Goal: Task Accomplishment & Management: Complete application form

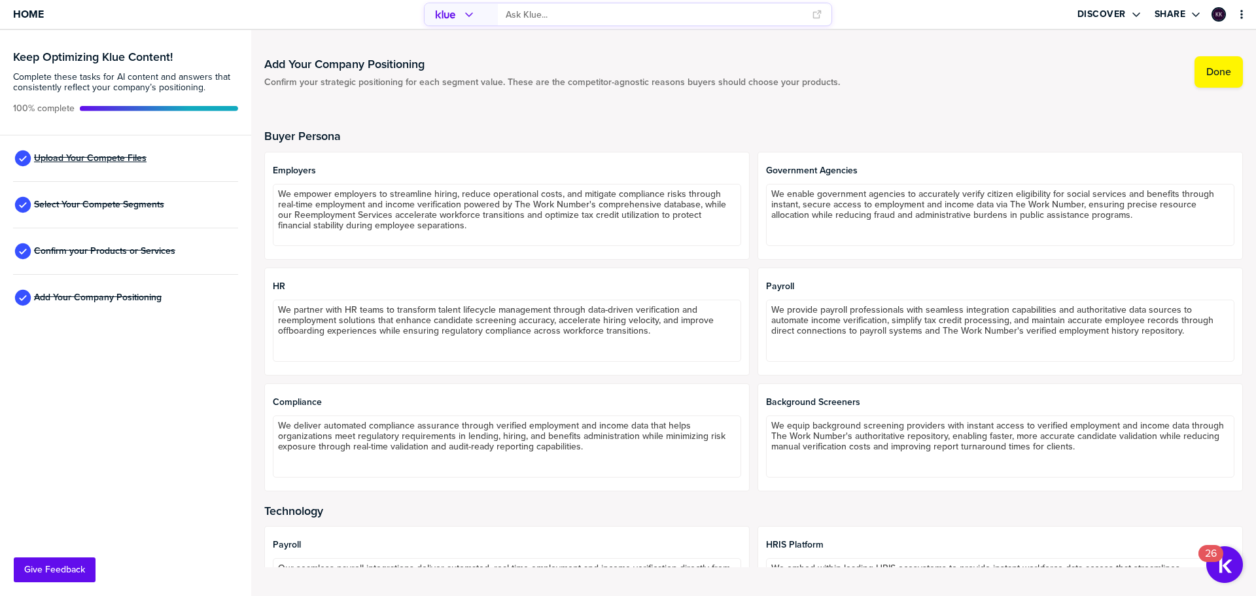
click at [125, 157] on span "Upload Your Compete Files" at bounding box center [90, 158] width 113 height 10
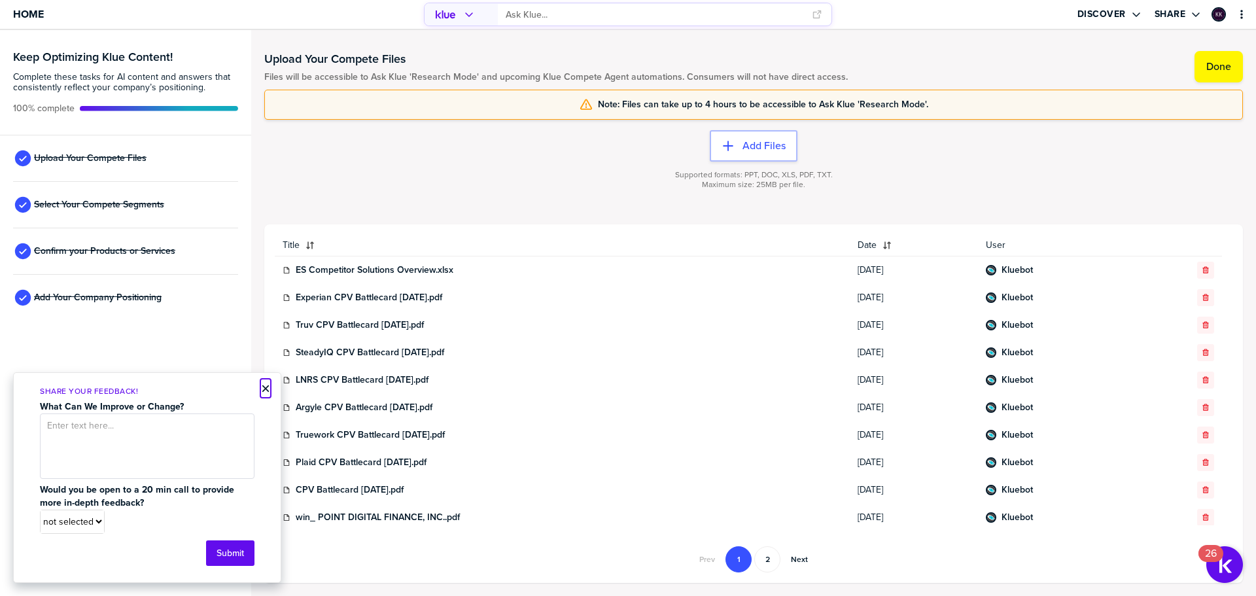
click at [266, 386] on button "×" at bounding box center [265, 389] width 9 height 16
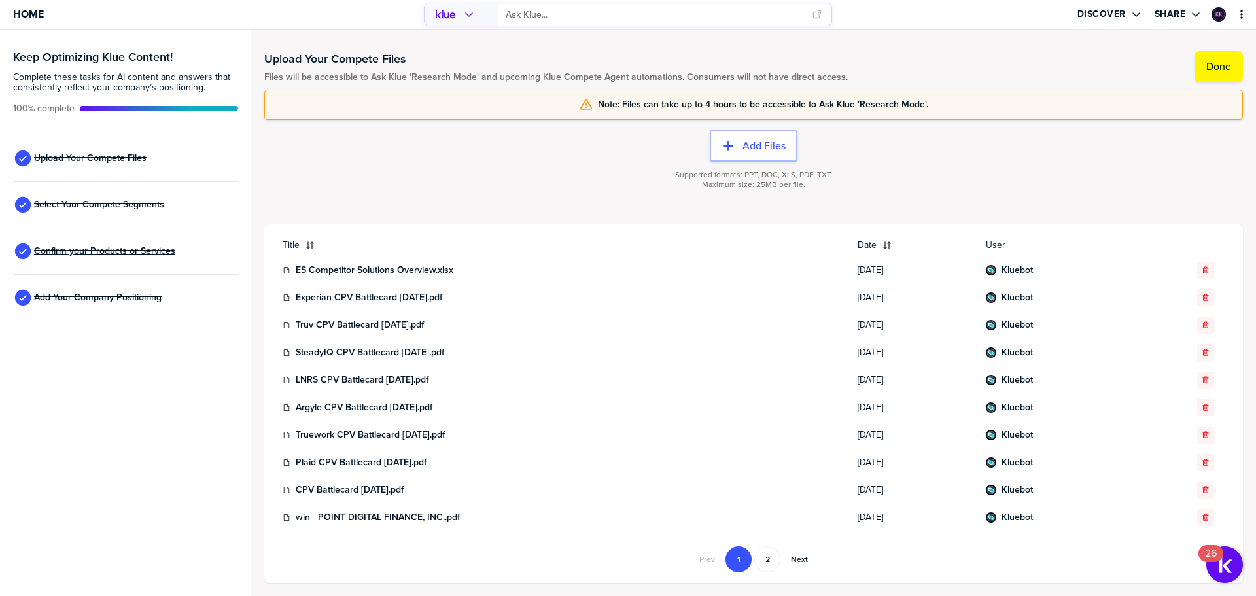
click at [150, 247] on span "Confirm your Products or Services" at bounding box center [104, 251] width 141 height 10
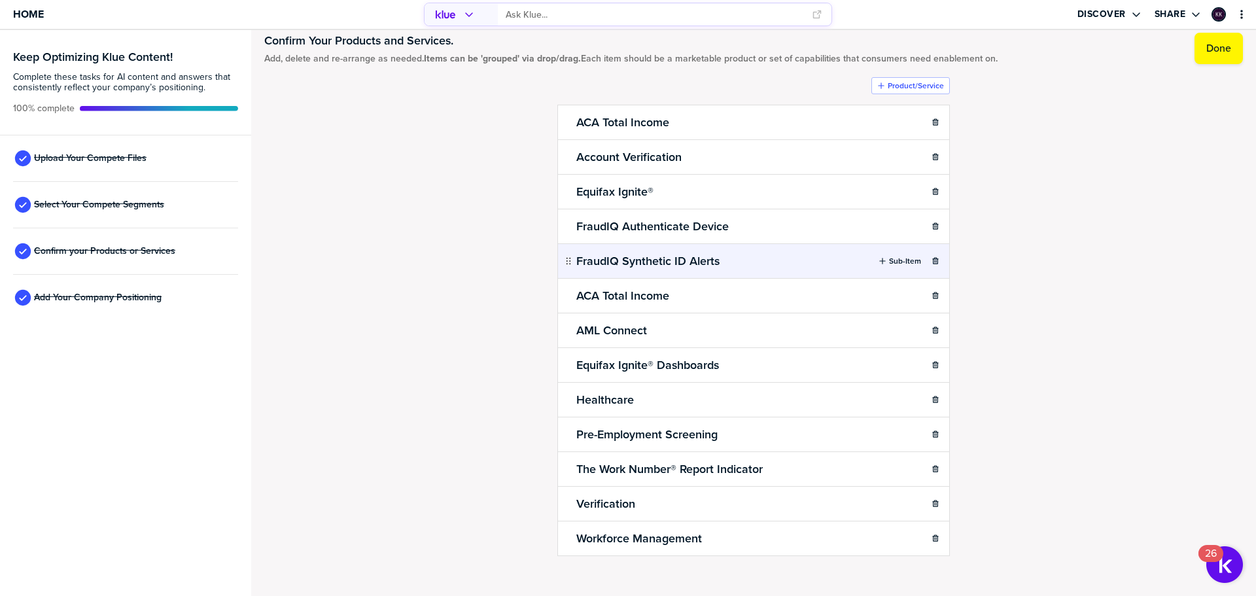
scroll to position [36, 0]
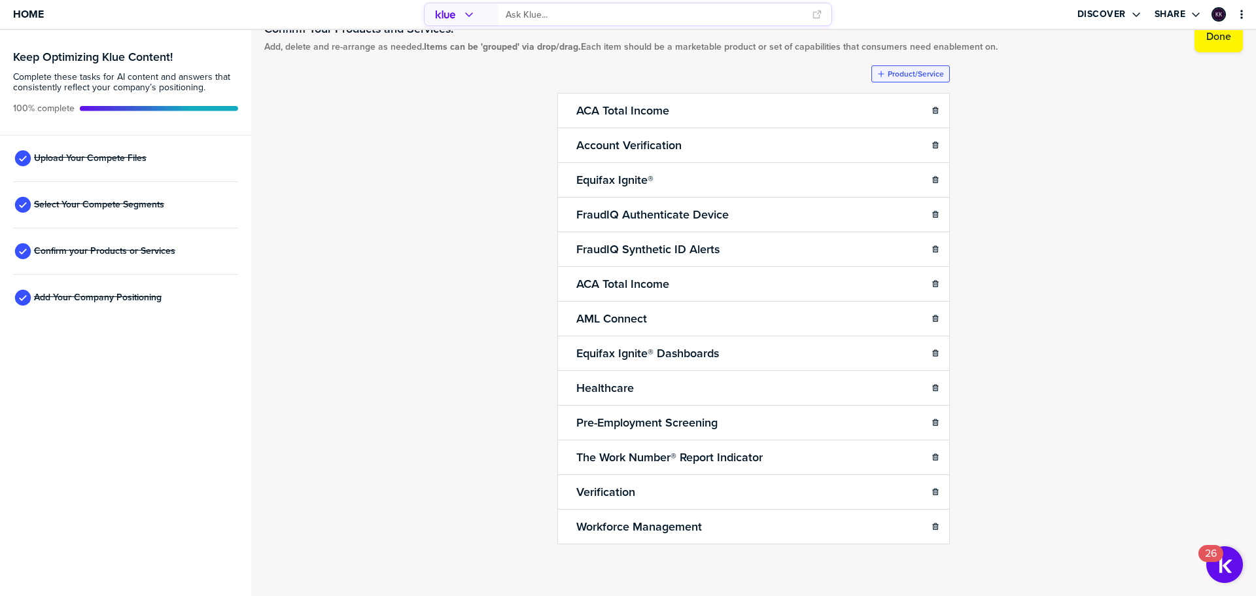
click at [892, 68] on button "Product/Service" at bounding box center [910, 73] width 78 height 17
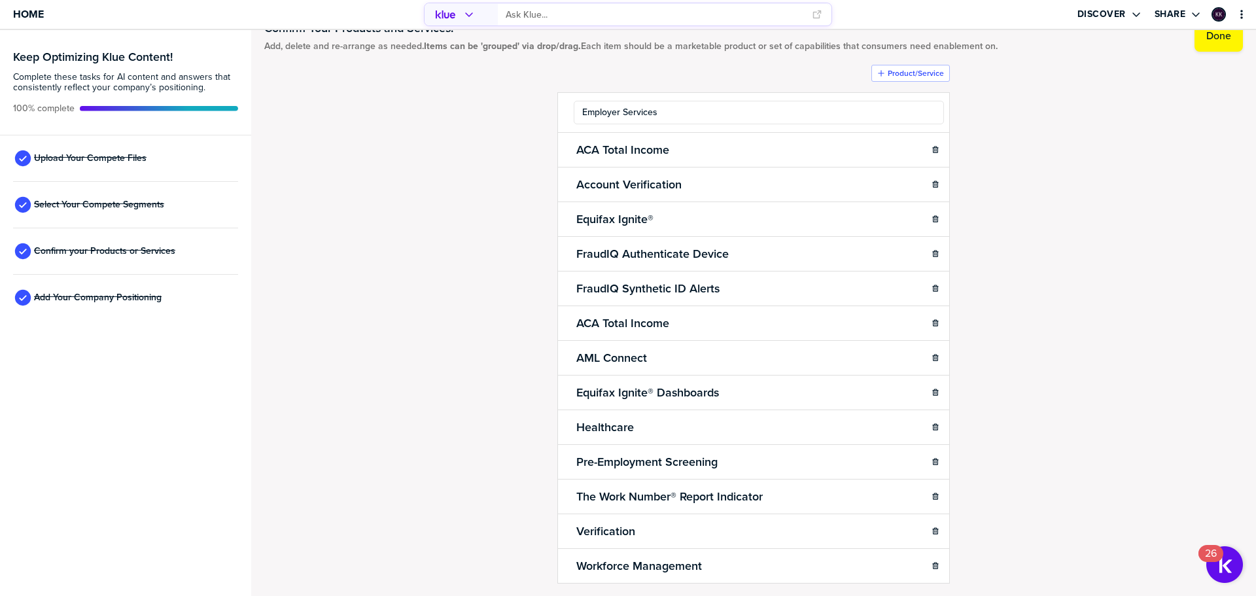
type input "Employer Services"
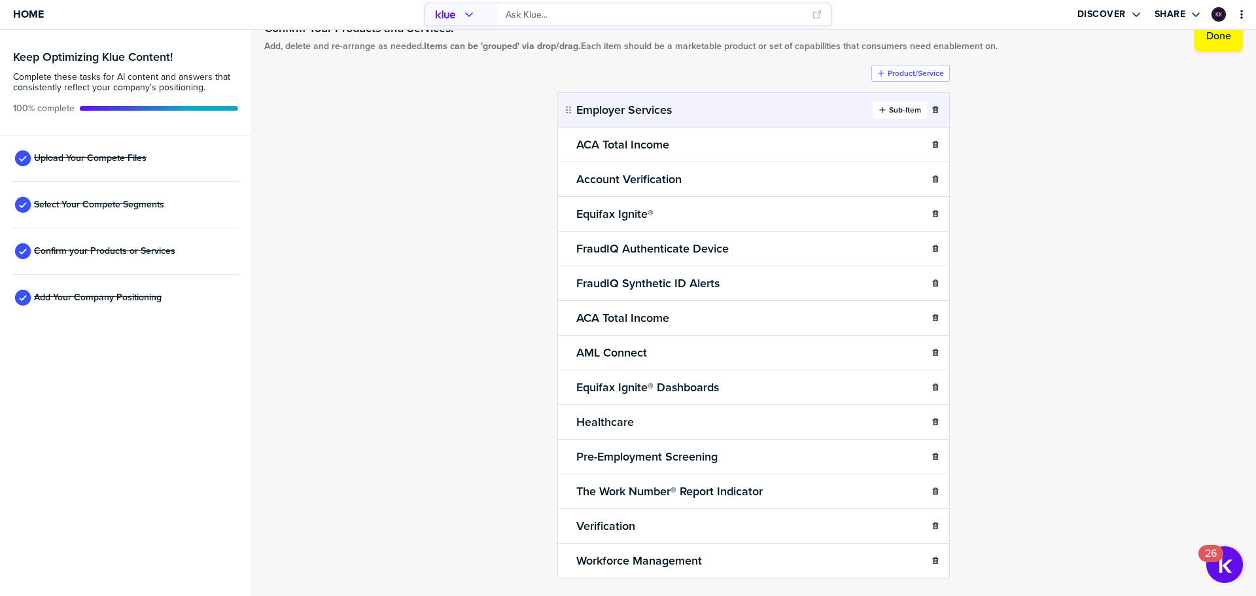
click at [889, 109] on label "Sub-Item" at bounding box center [905, 110] width 32 height 10
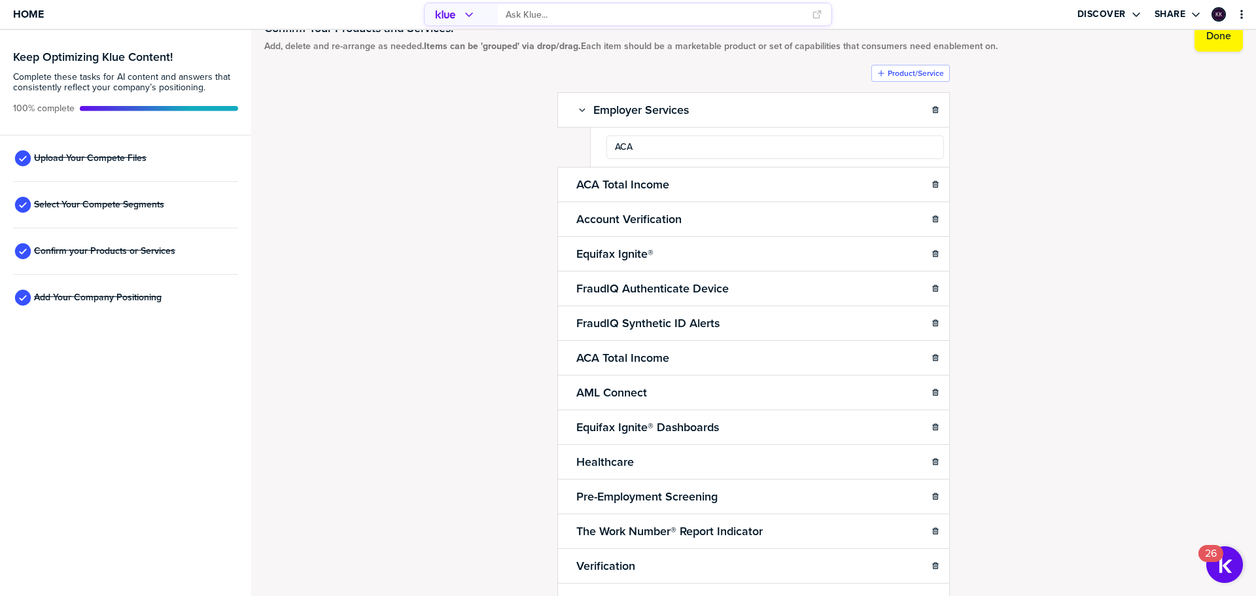
type input "ACA"
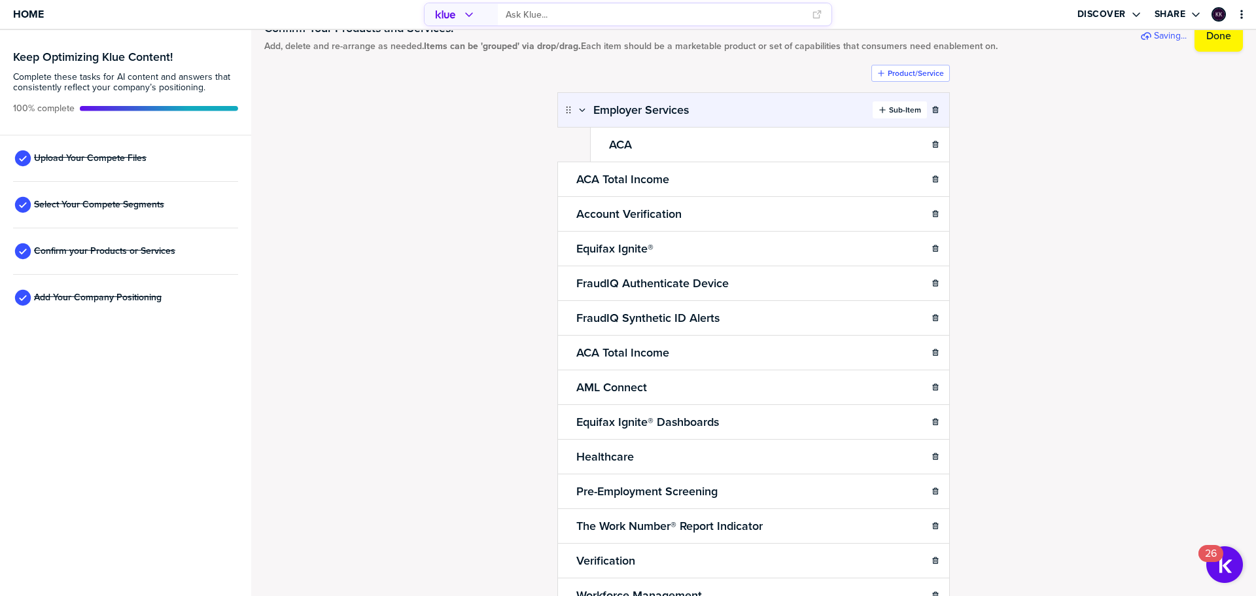
click at [894, 109] on label "Sub-Item" at bounding box center [905, 110] width 32 height 10
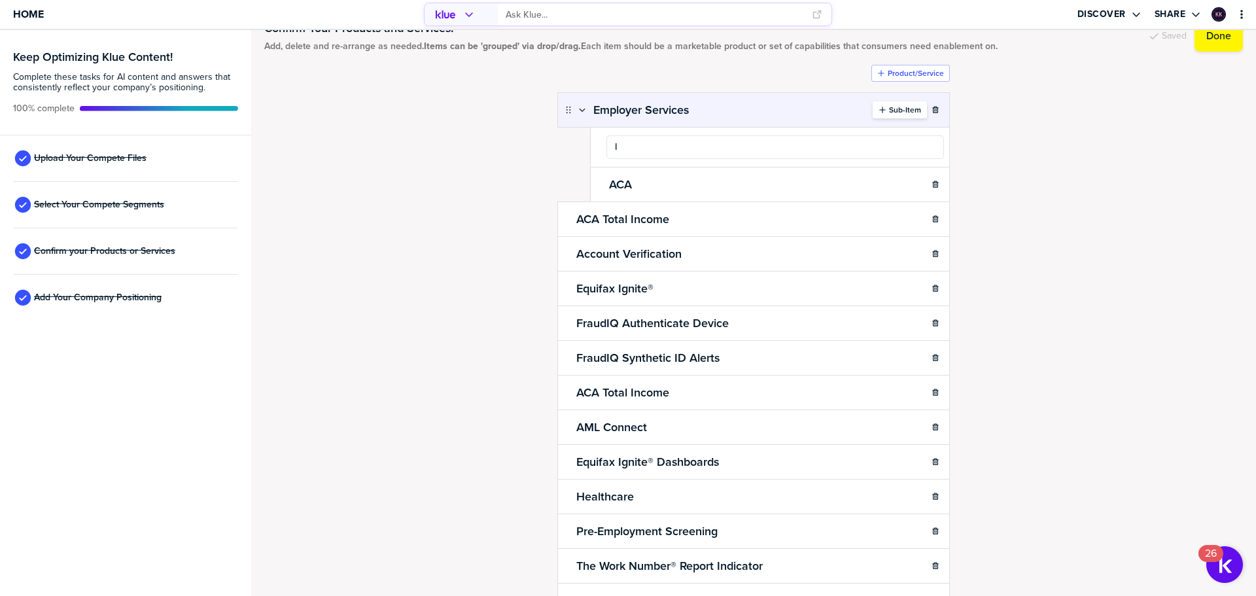
type input "I9"
click at [890, 107] on label "Sub-Item" at bounding box center [905, 110] width 32 height 10
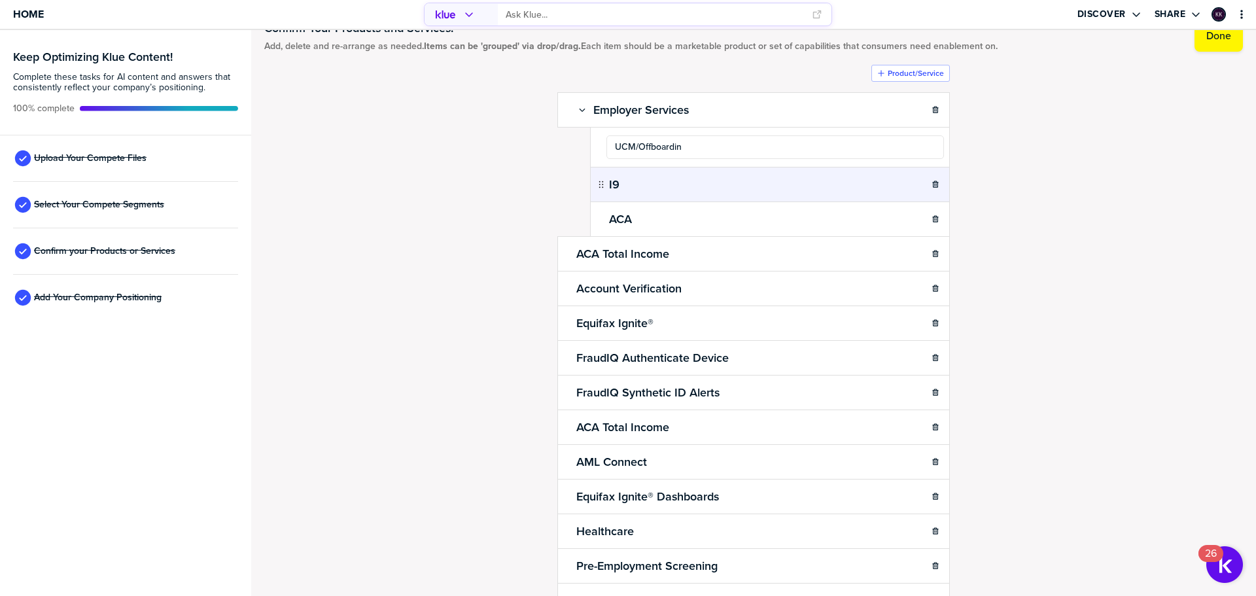
type input "UCM/Offboarding"
click at [877, 67] on button "Product/Service" at bounding box center [910, 73] width 78 height 17
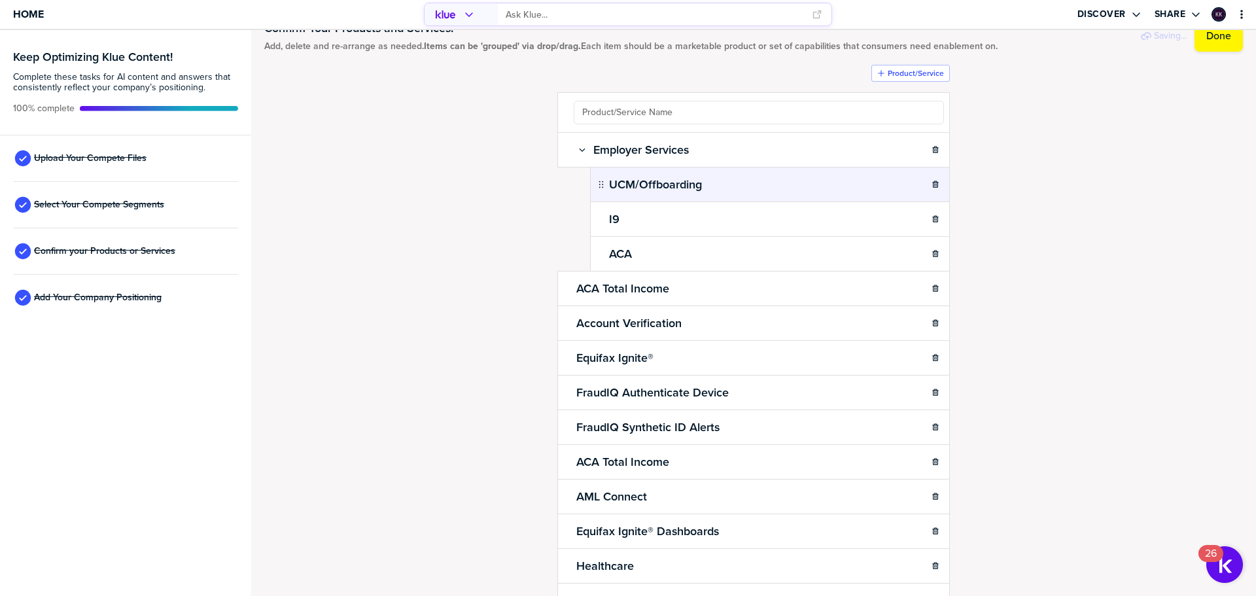
click at [1123, 166] on div "Confirm Your Products and Services. Add, delete and re-arrange as needed. Items…" at bounding box center [753, 277] width 979 height 540
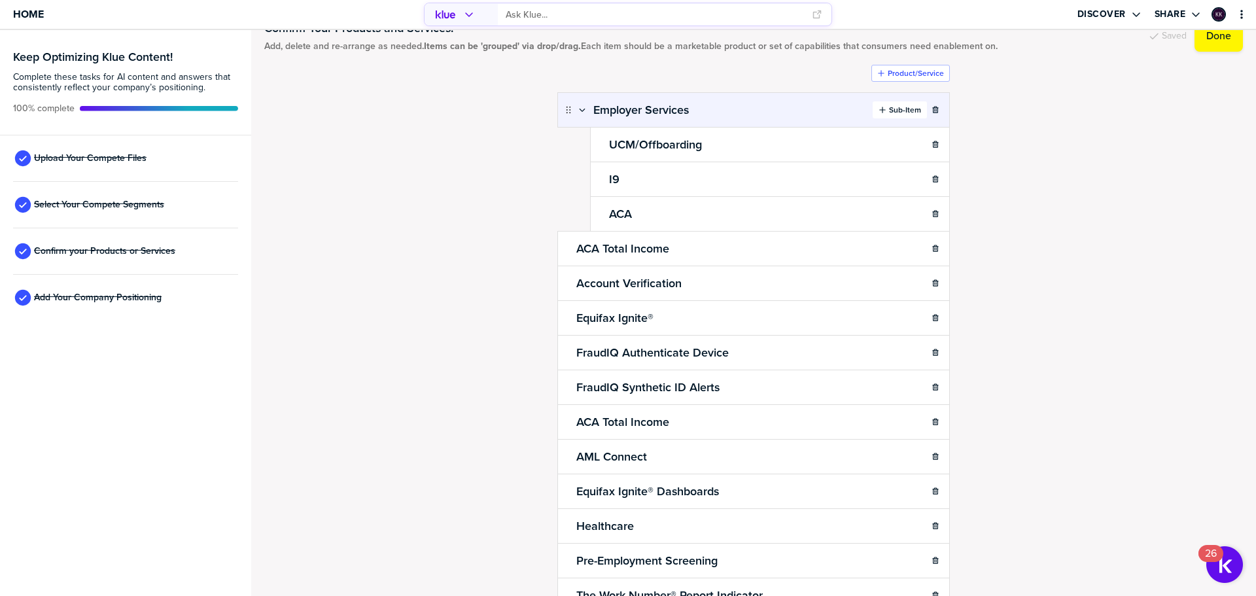
click at [879, 110] on icon "button" at bounding box center [882, 110] width 6 height 6
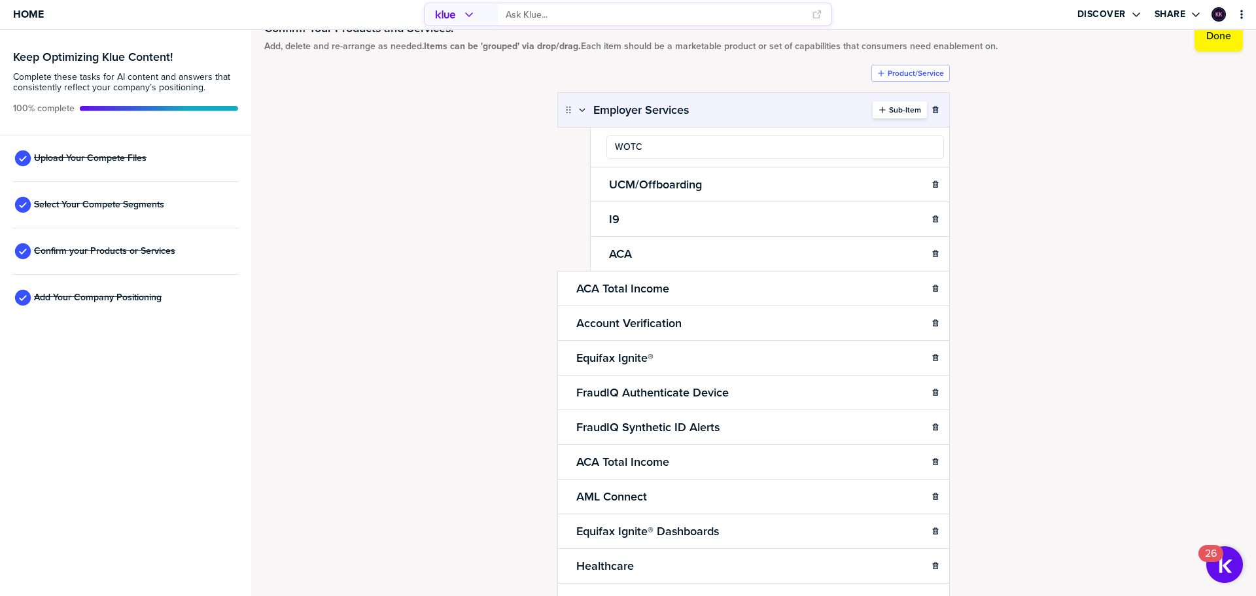
type input "WOTC"
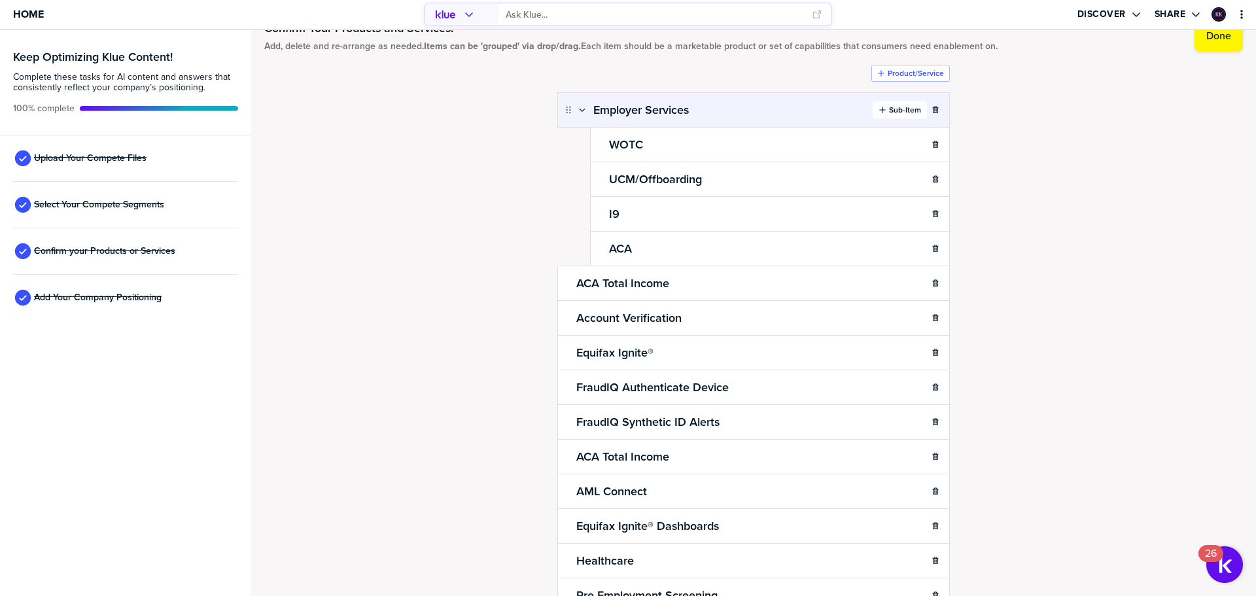
click at [900, 109] on label "Sub-Item" at bounding box center [905, 110] width 32 height 10
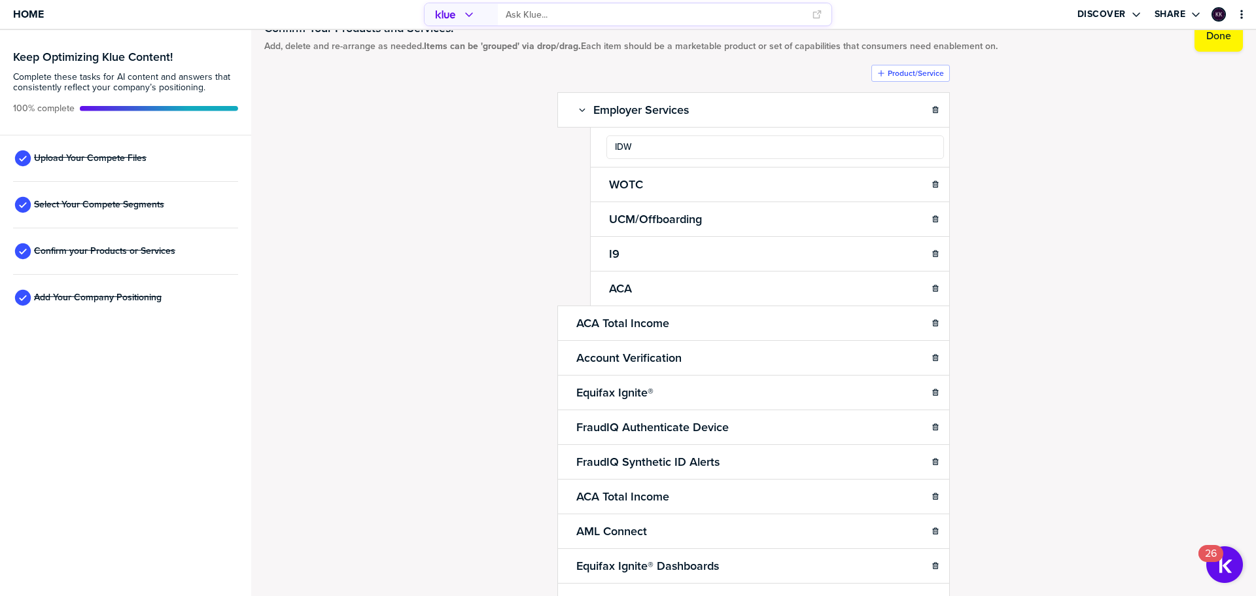
type input "IDW"
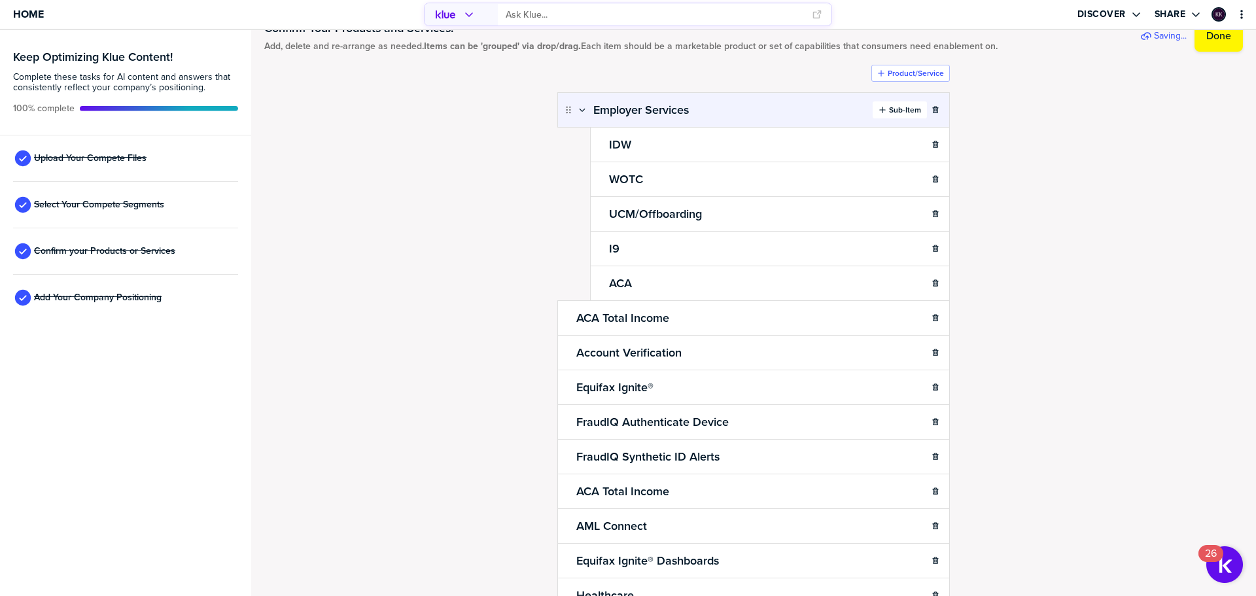
click at [889, 108] on label "Sub-Item" at bounding box center [905, 110] width 32 height 10
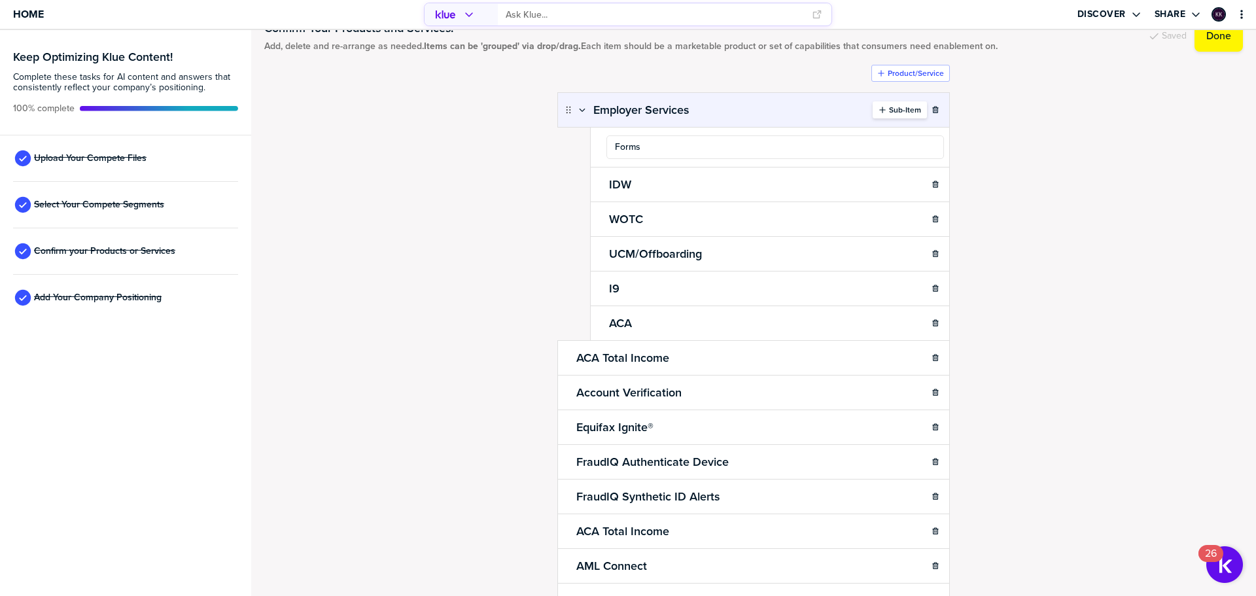
type input "Forms"
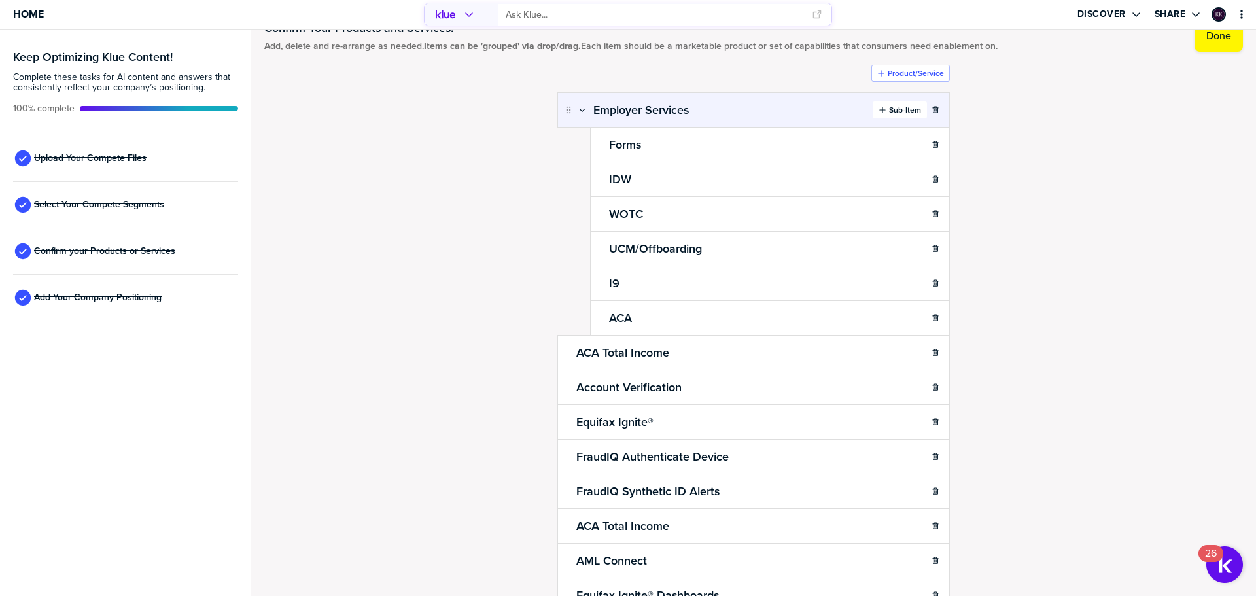
click at [889, 108] on label "Sub-Item" at bounding box center [905, 110] width 32 height 10
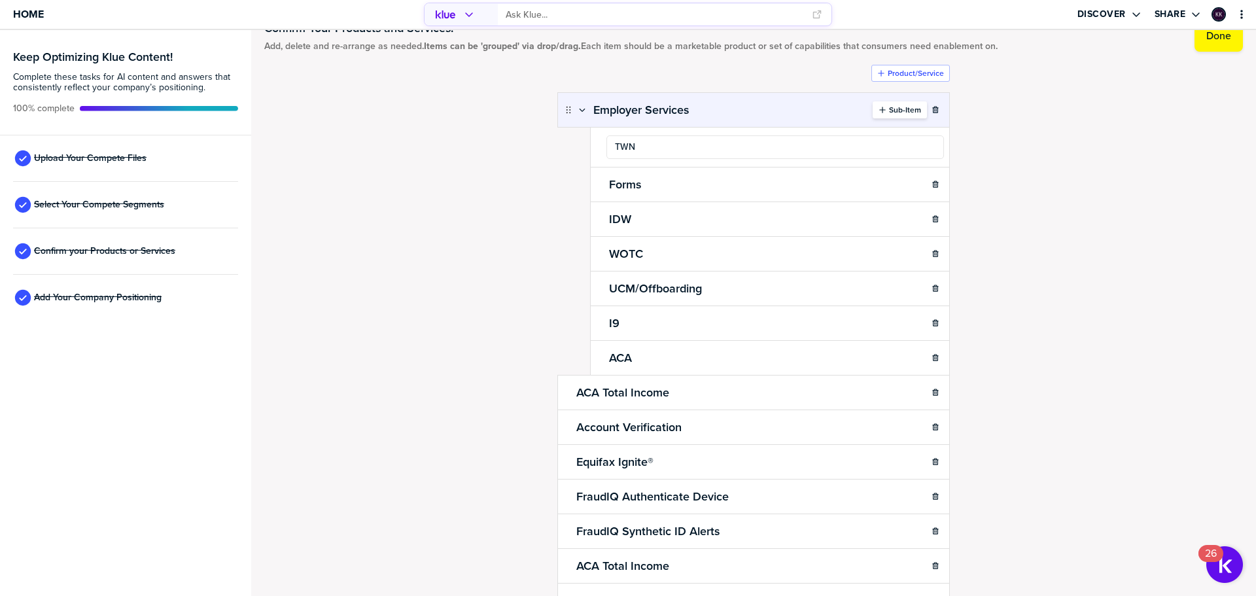
type input "TWN"
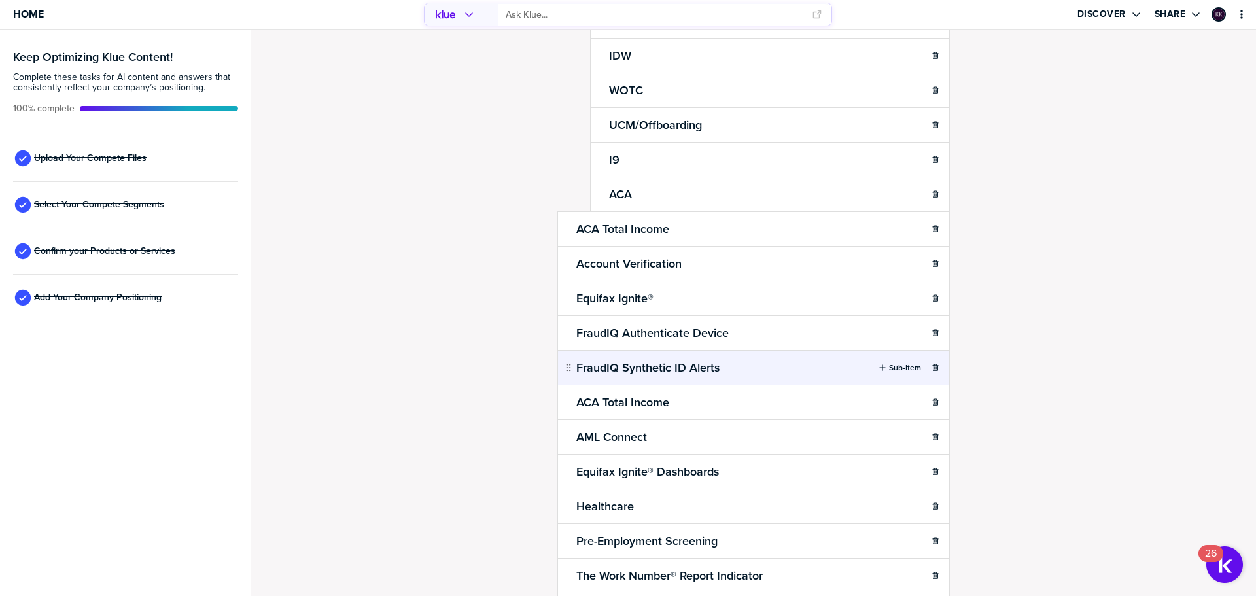
scroll to position [0, 0]
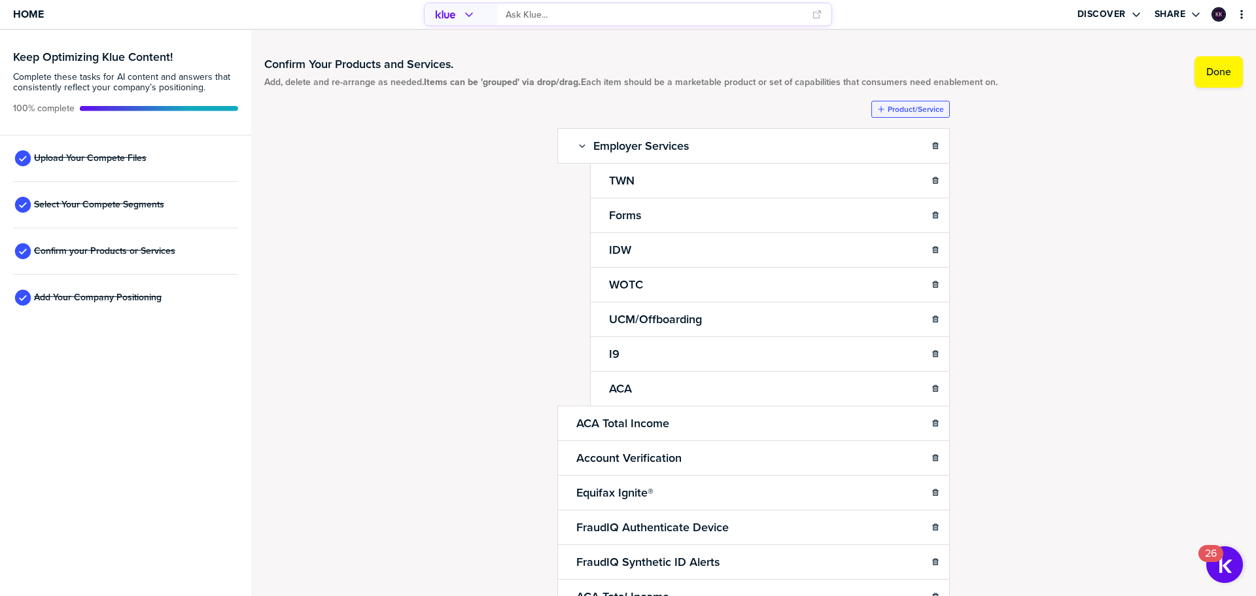
click at [904, 112] on label "Product/Service" at bounding box center [916, 109] width 56 height 10
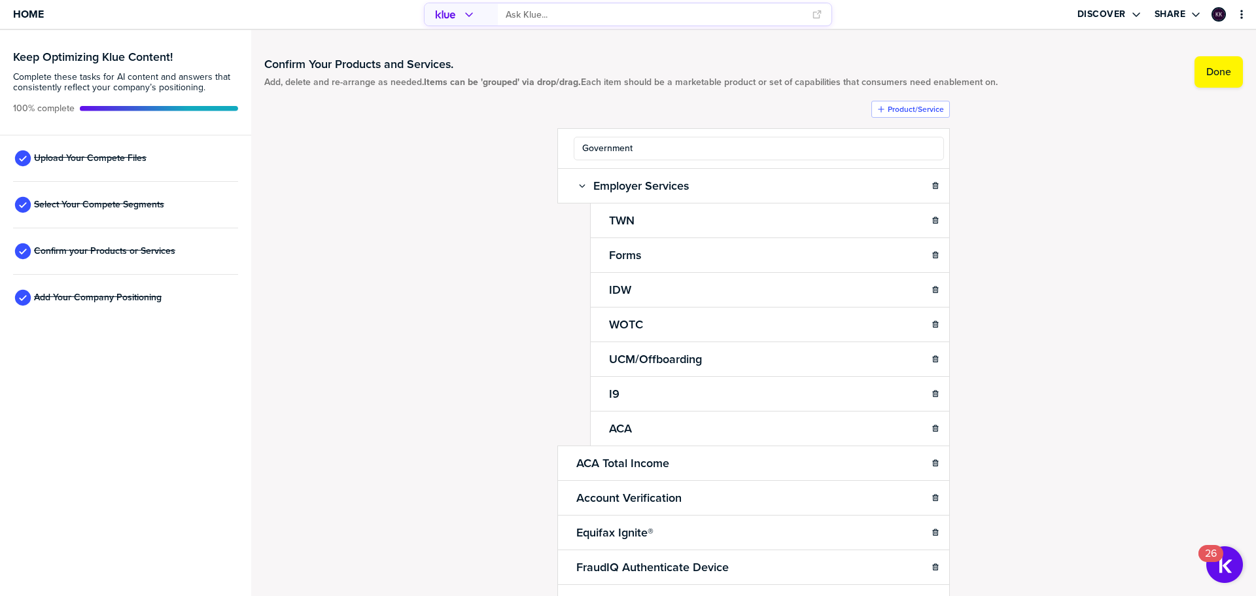
type input "Government"
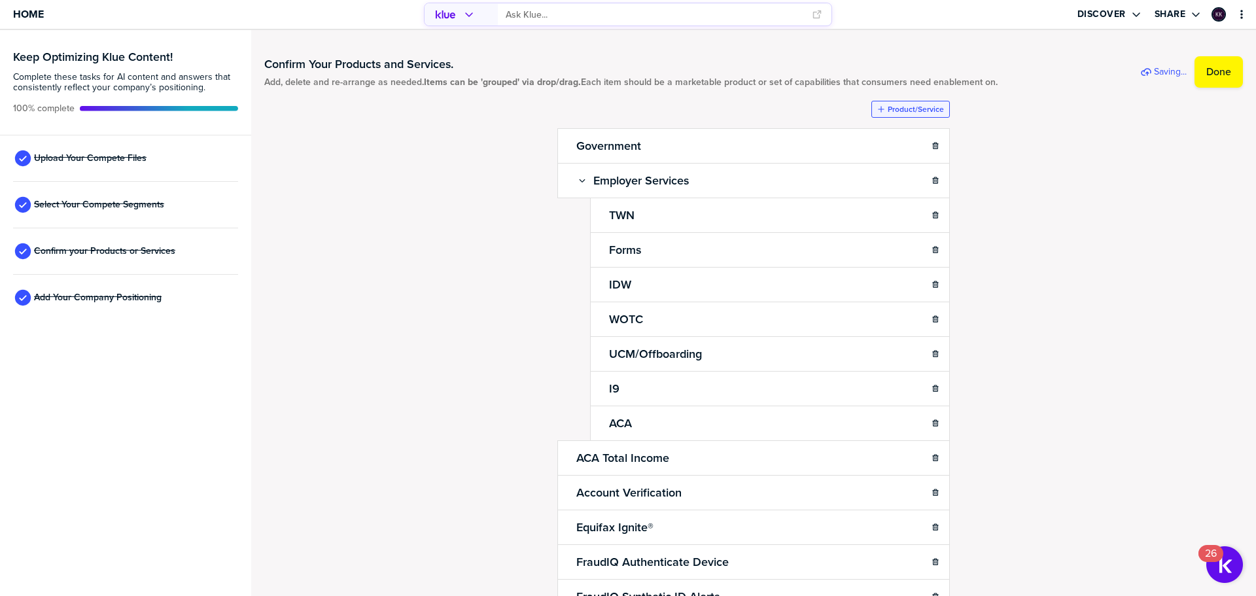
click at [911, 108] on label "Product/Service" at bounding box center [916, 109] width 56 height 10
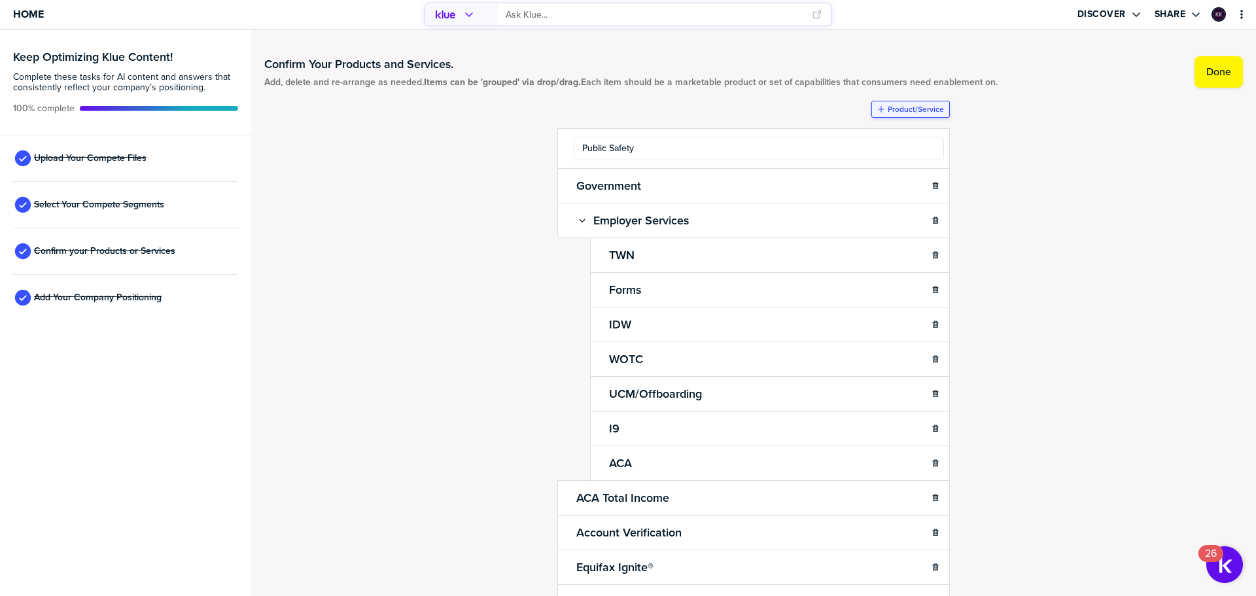
type input "Public Safety"
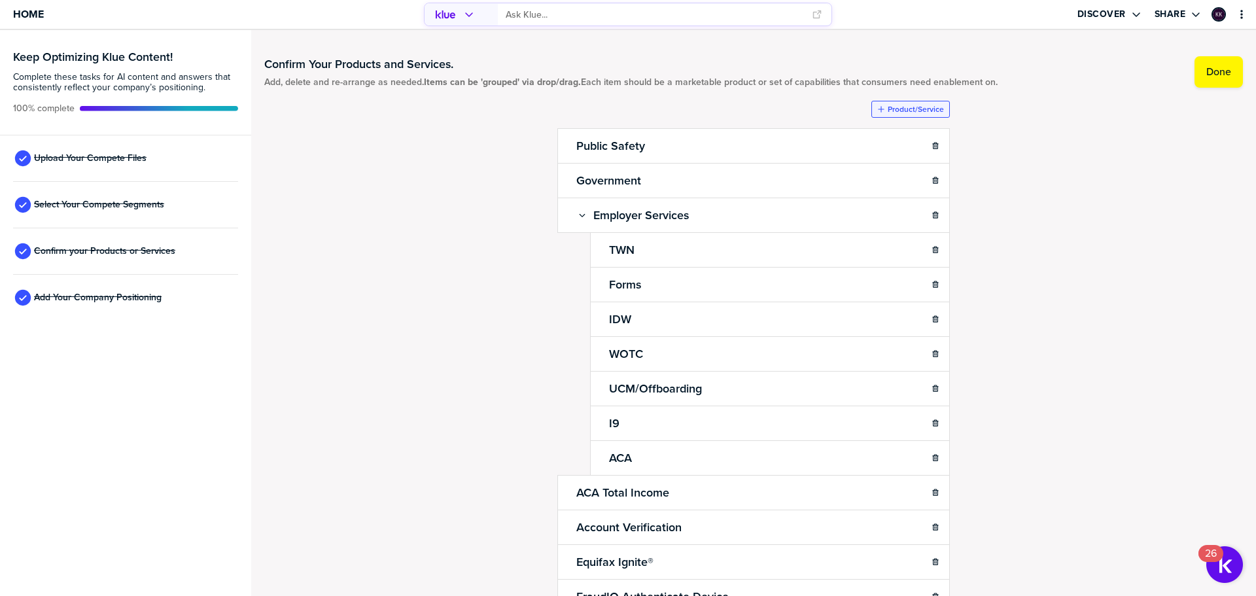
click at [900, 104] on button "Product/Service" at bounding box center [910, 109] width 78 height 17
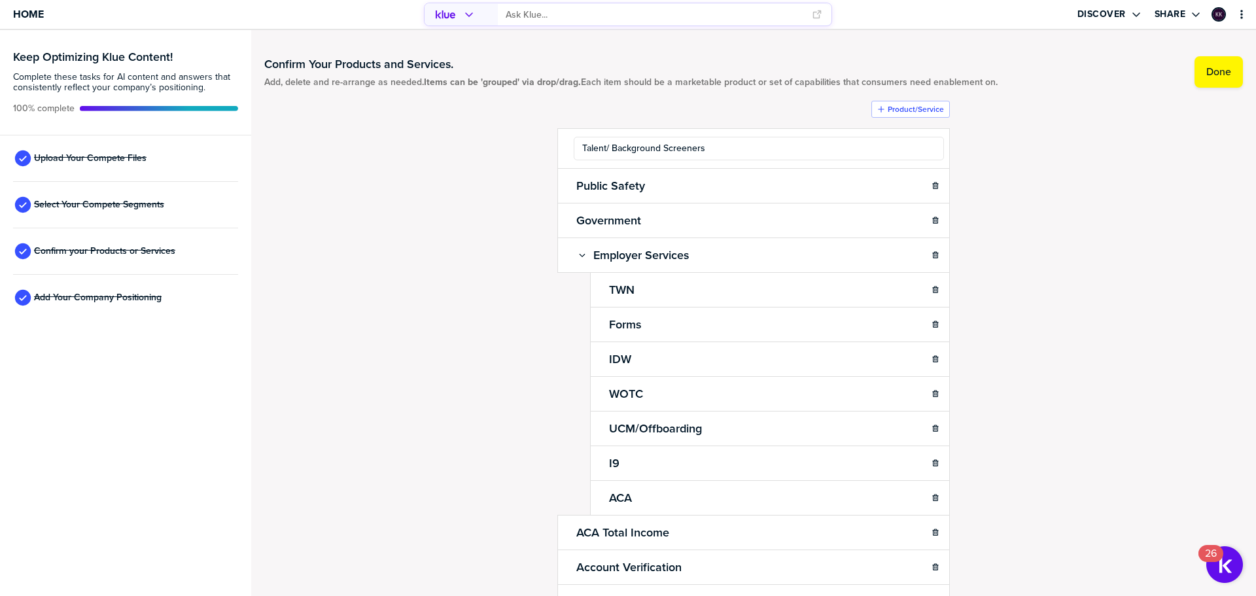
type input "Talent/ Background Screeners"
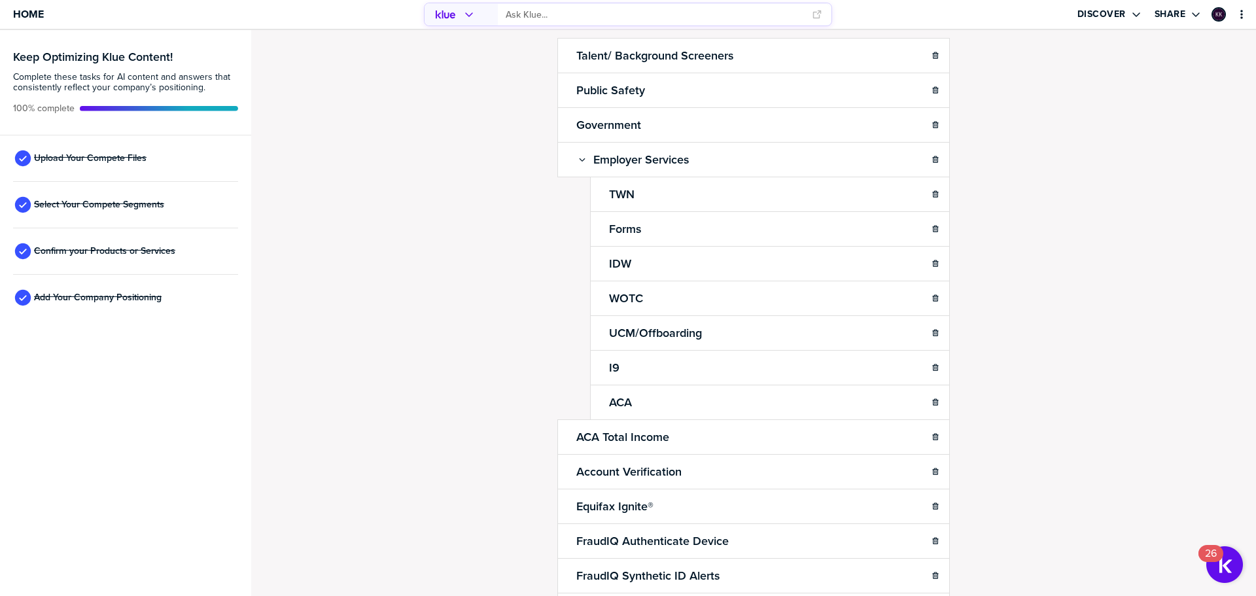
scroll to position [156, 0]
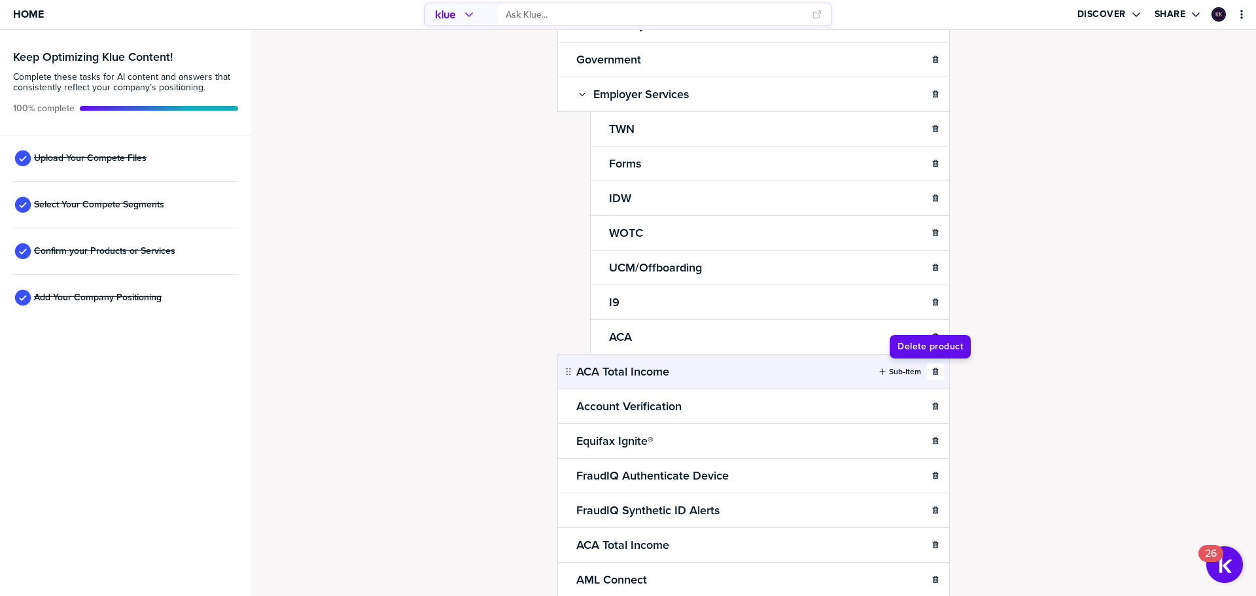
click at [932, 374] on icon "button" at bounding box center [935, 372] width 8 height 8
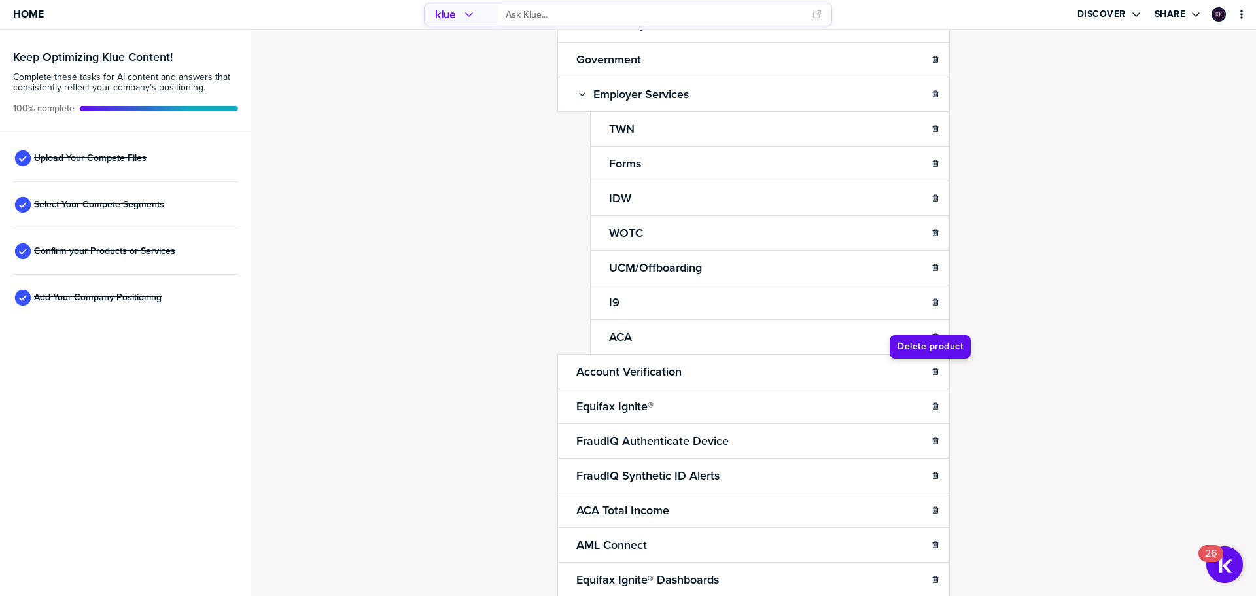
click at [932, 374] on icon "button" at bounding box center [935, 372] width 8 height 8
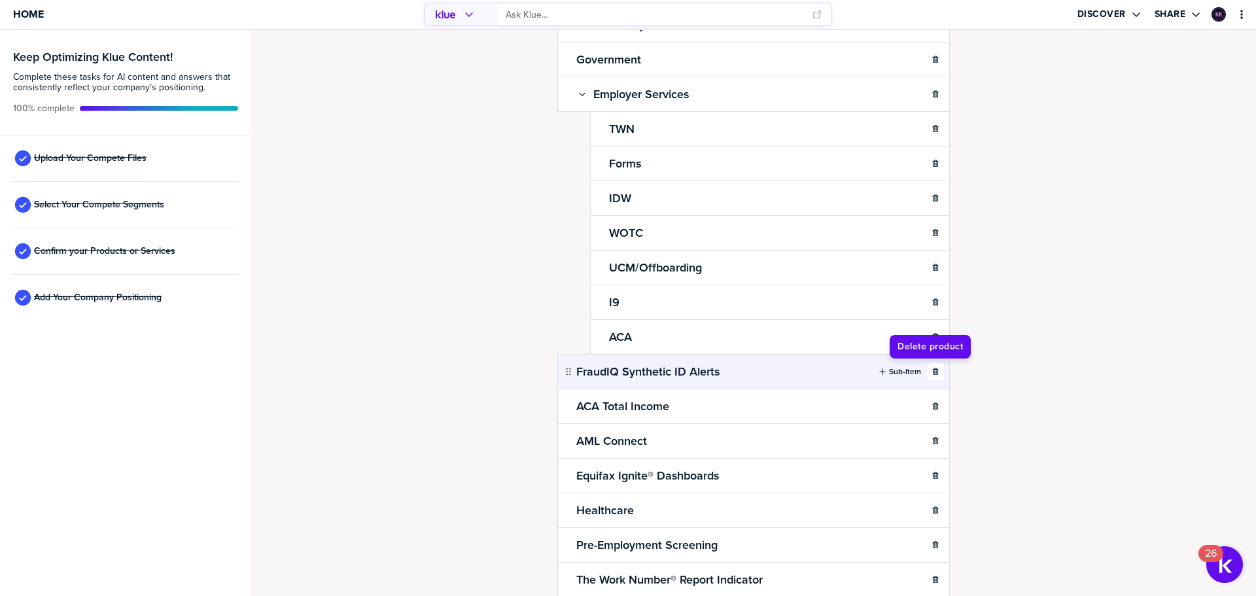
click at [933, 374] on icon "button" at bounding box center [935, 372] width 8 height 8
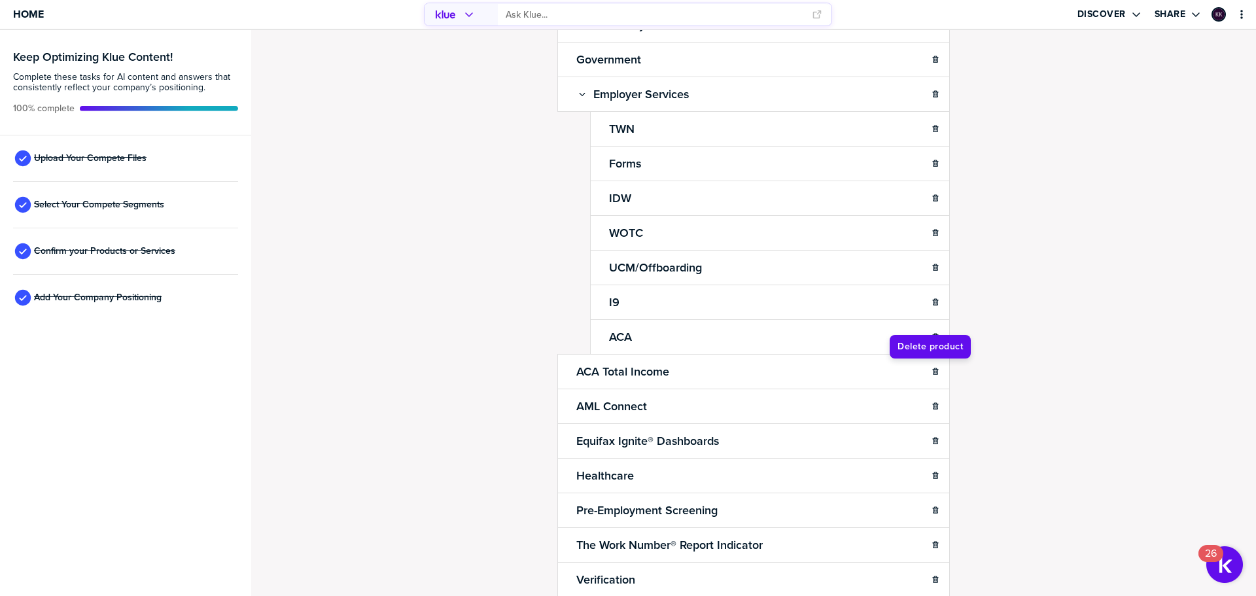
click at [933, 374] on icon "button" at bounding box center [935, 372] width 8 height 8
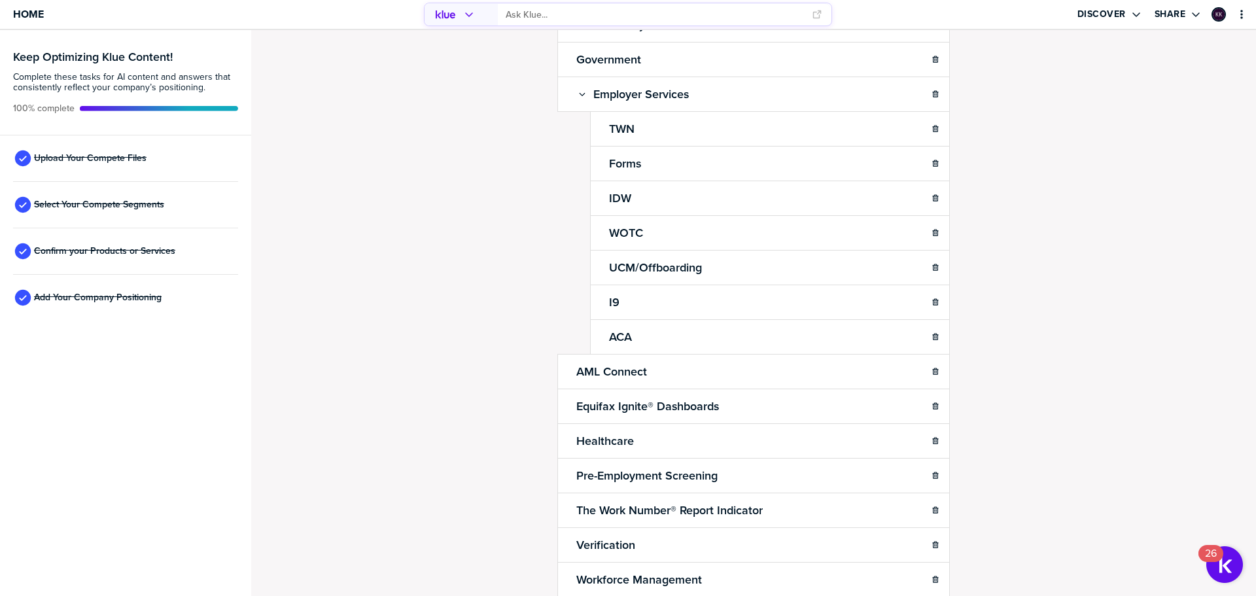
click at [933, 374] on icon "button" at bounding box center [935, 372] width 8 height 8
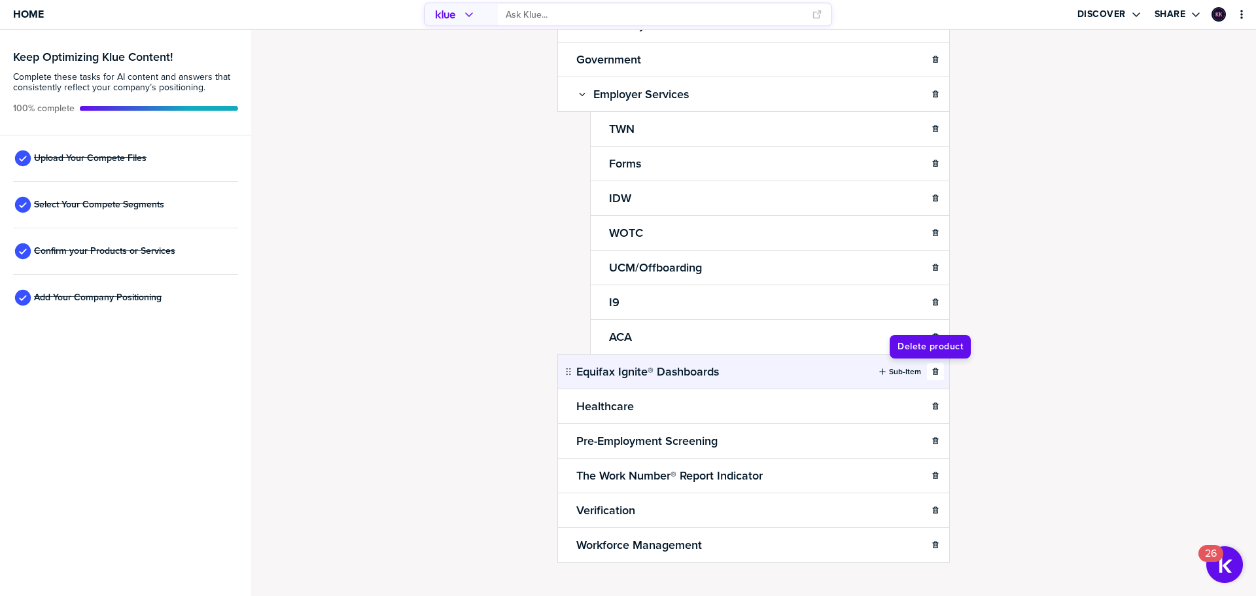
click at [932, 372] on icon "button" at bounding box center [935, 371] width 6 height 7
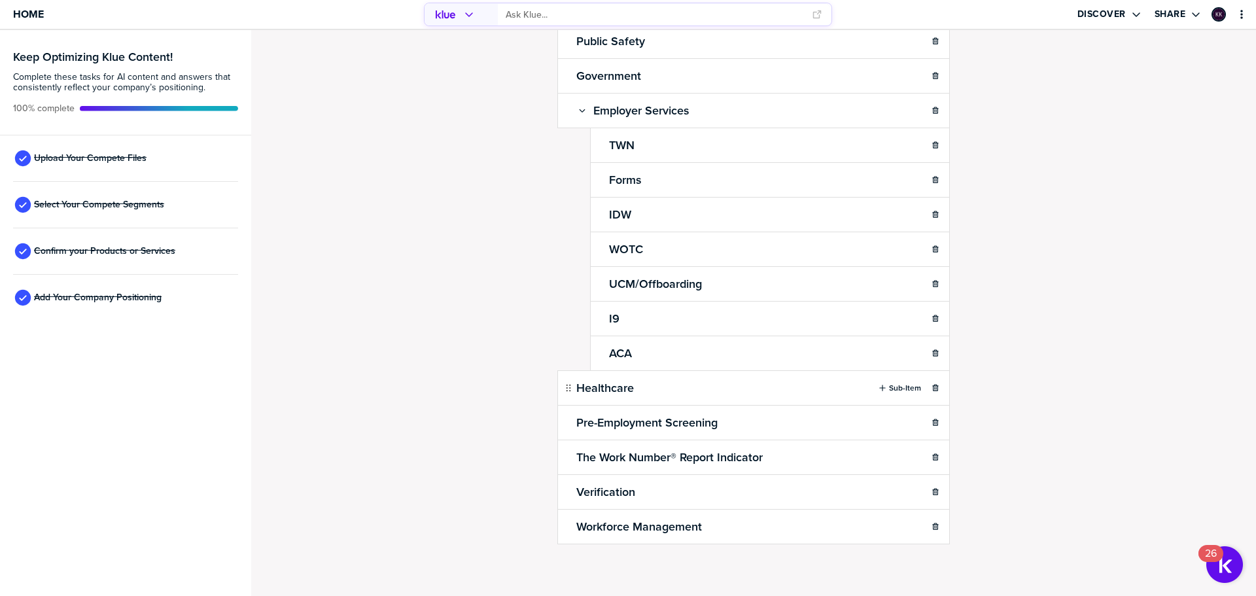
scroll to position [140, 0]
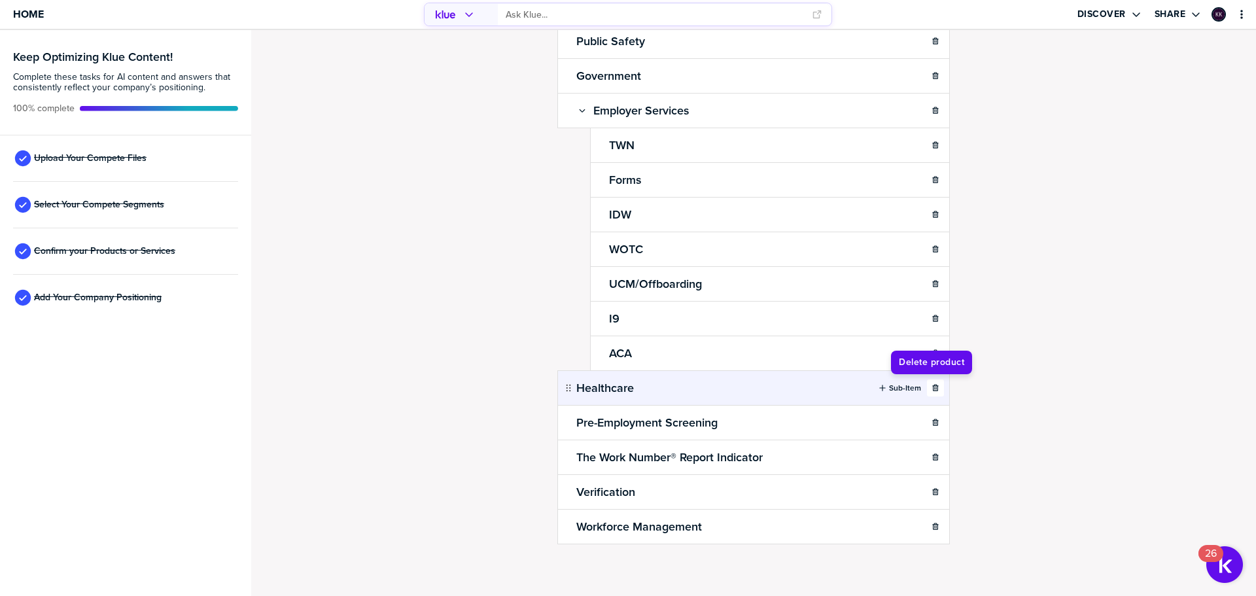
click at [931, 381] on button "button" at bounding box center [935, 387] width 17 height 17
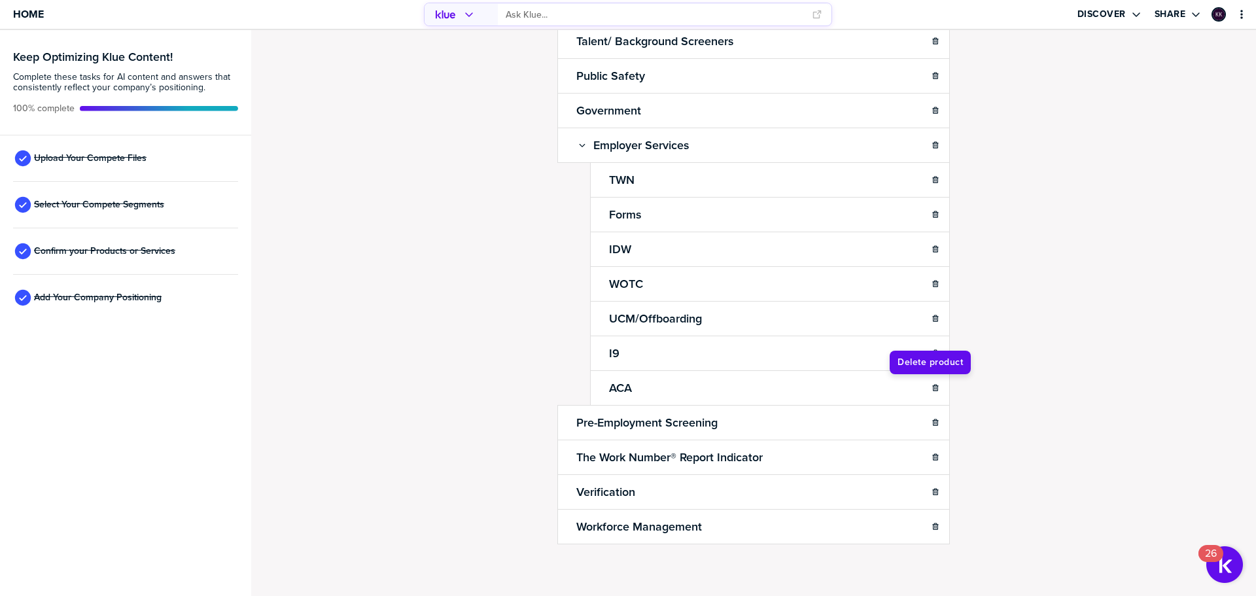
scroll to position [105, 0]
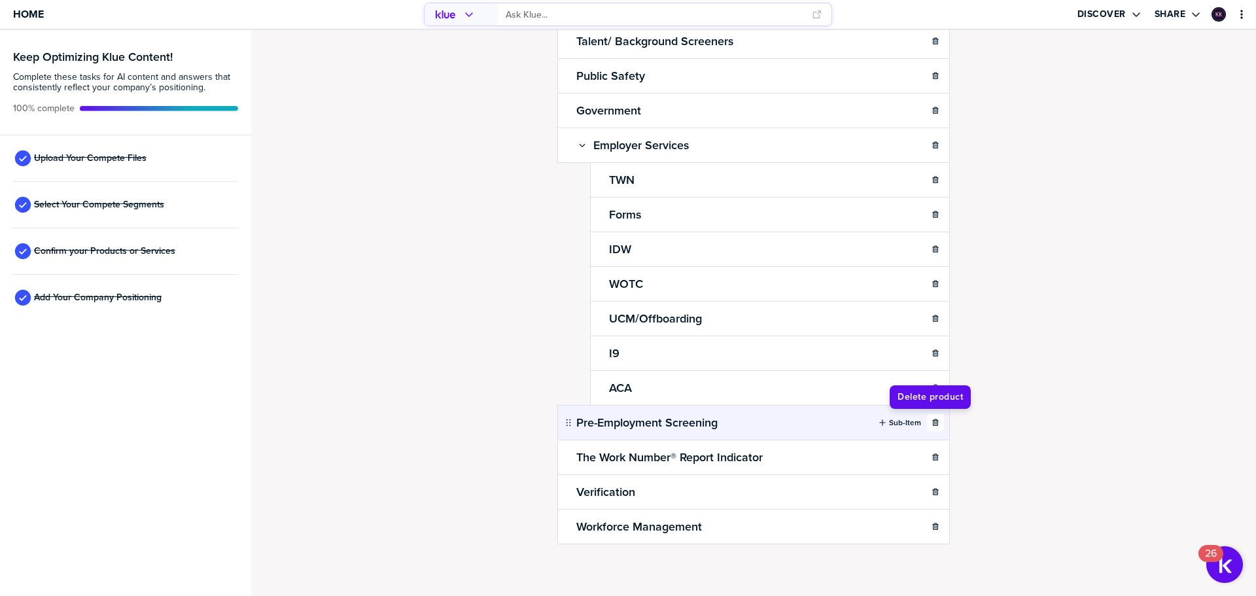
click at [931, 425] on icon "button" at bounding box center [935, 423] width 8 height 8
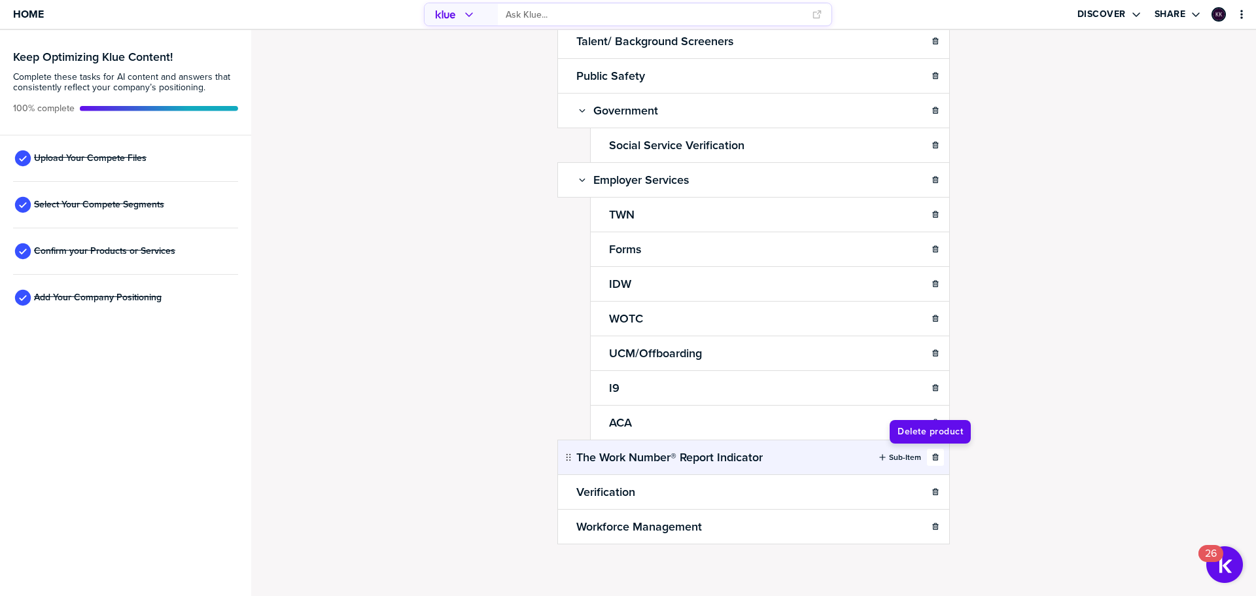
click at [932, 458] on icon "button" at bounding box center [935, 456] width 6 height 7
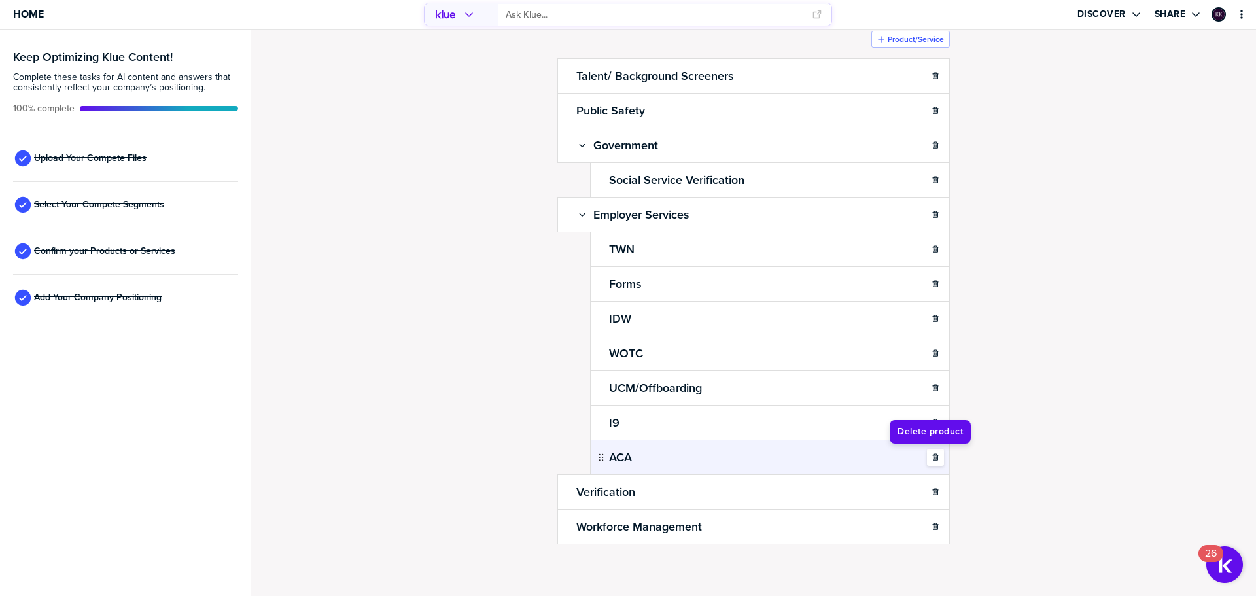
scroll to position [71, 0]
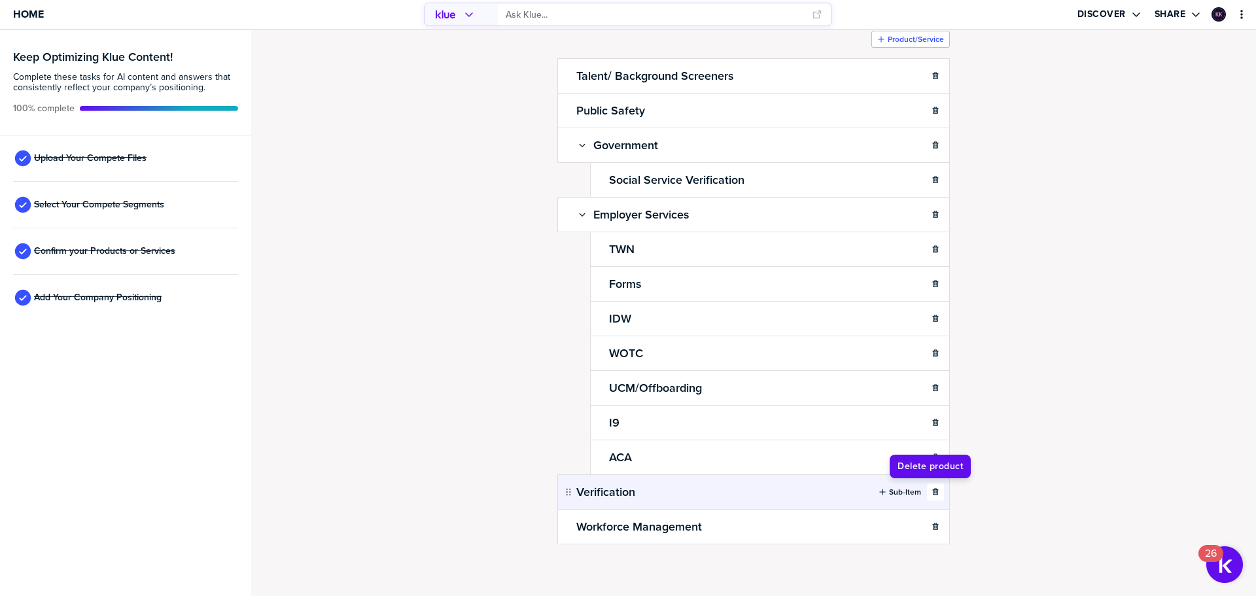
click at [932, 487] on button "button" at bounding box center [935, 491] width 17 height 17
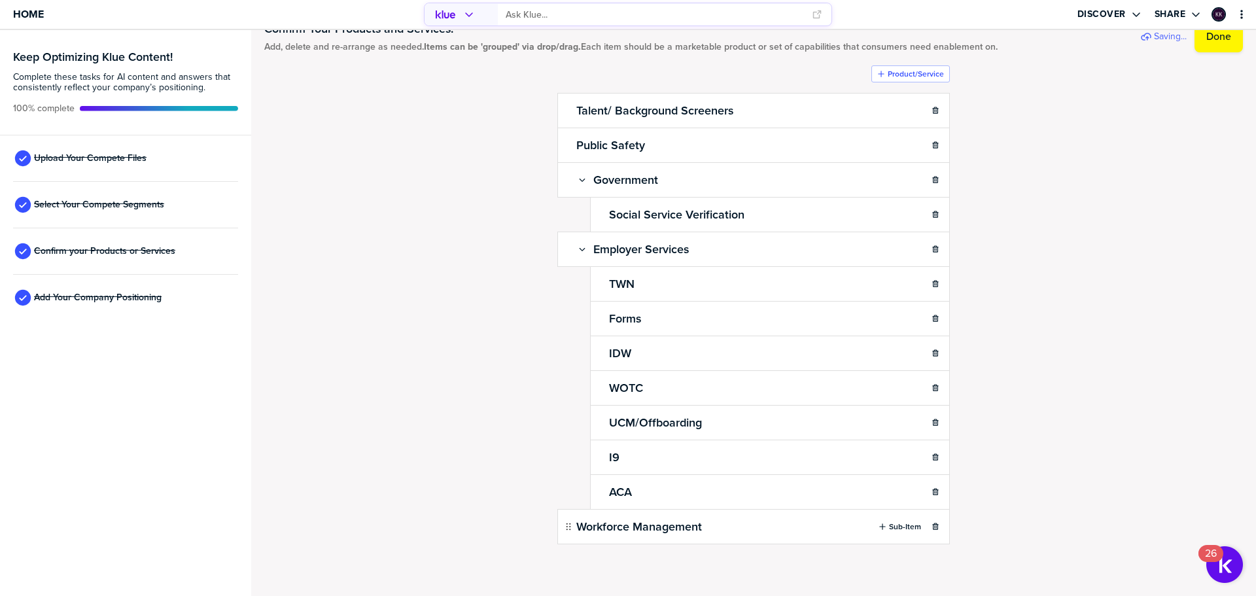
scroll to position [36, 0]
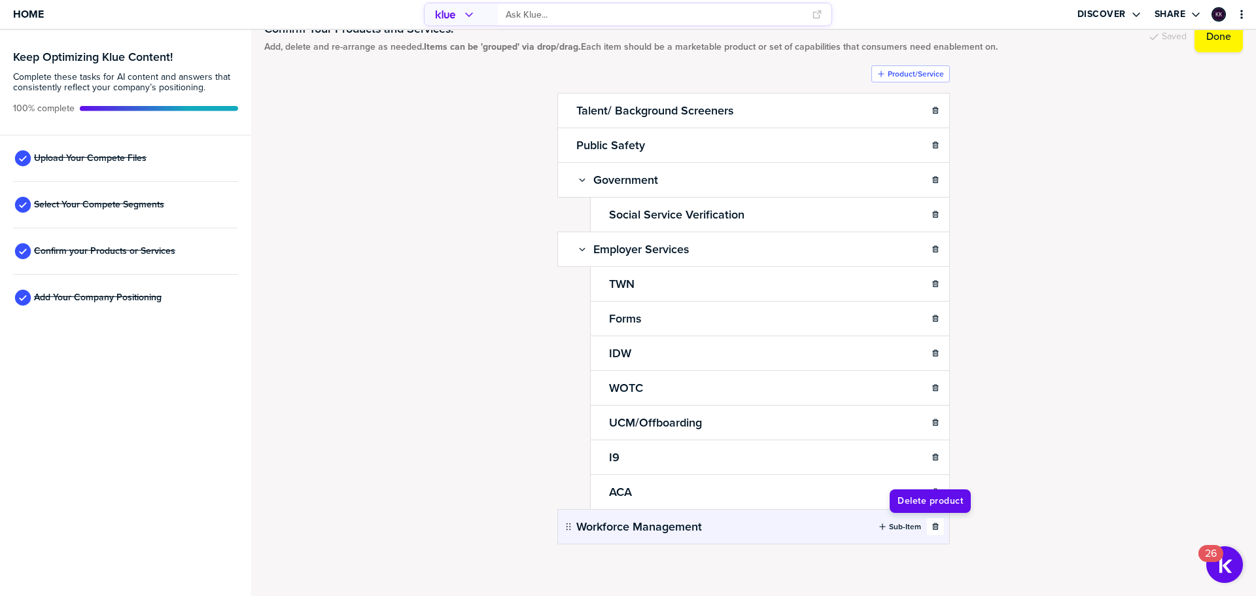
click at [932, 525] on icon "button" at bounding box center [935, 526] width 6 height 7
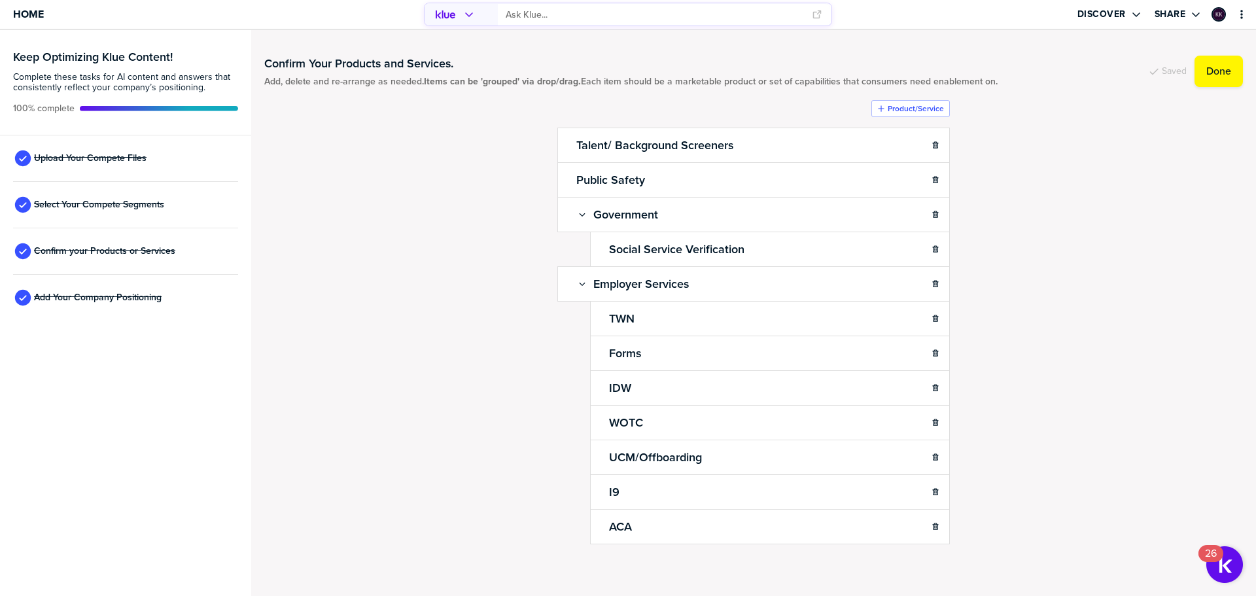
scroll to position [1, 0]
click at [900, 179] on label "Sub-Item" at bounding box center [905, 180] width 32 height 10
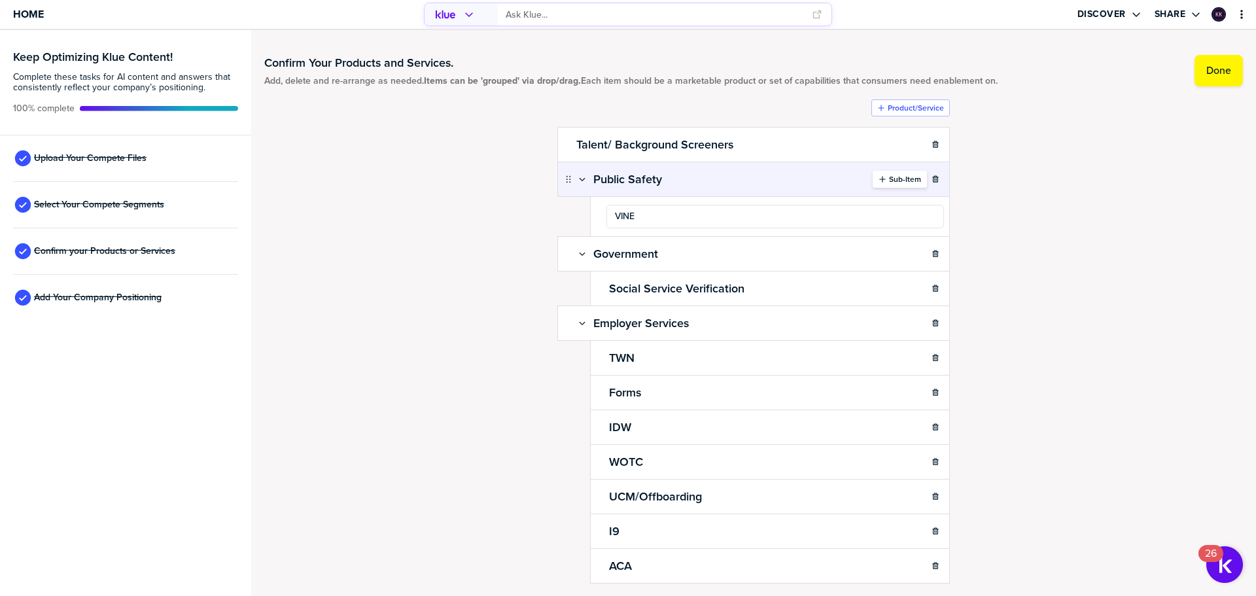
type input "VINE"
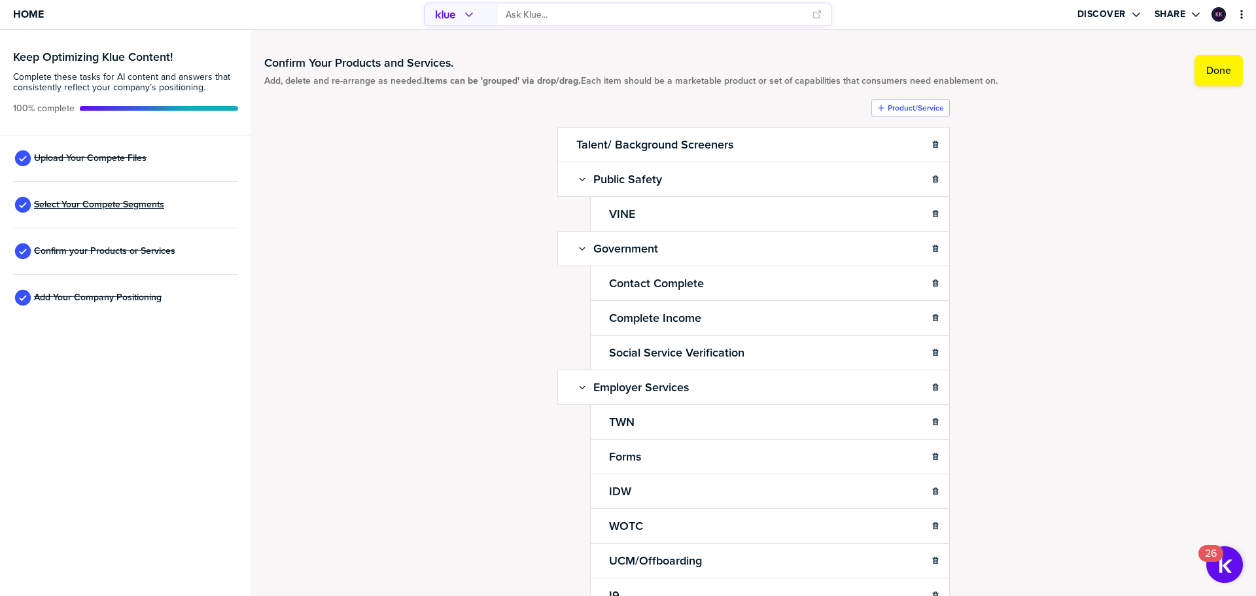
click at [123, 202] on span "Select Your Compete Segments" at bounding box center [99, 205] width 130 height 10
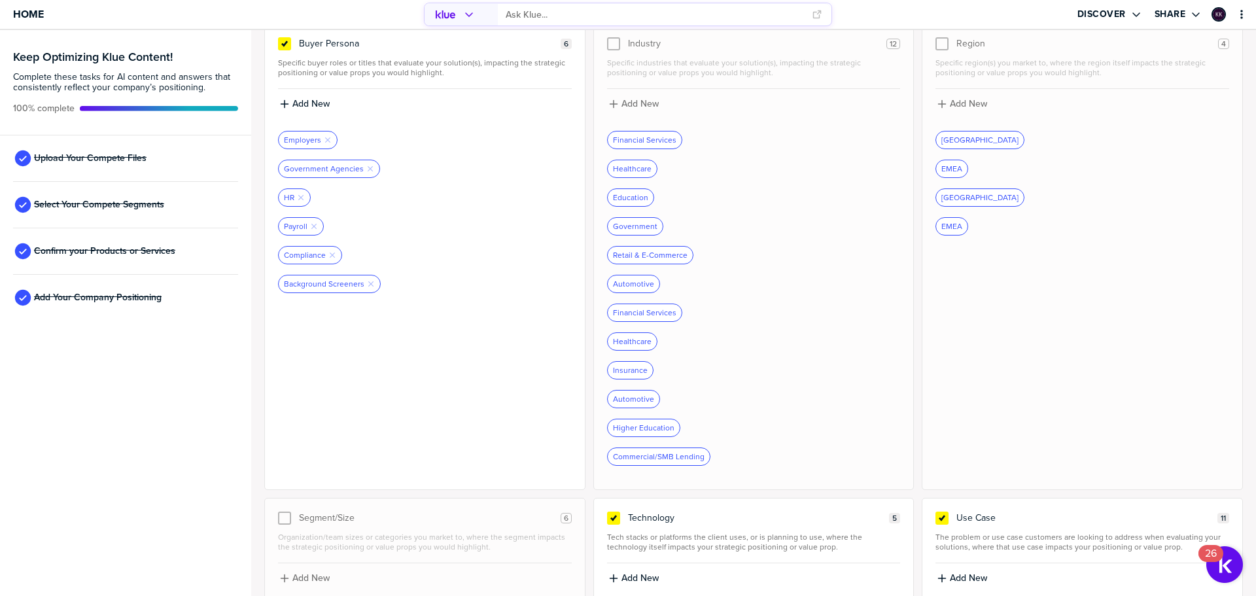
scroll to position [65, 0]
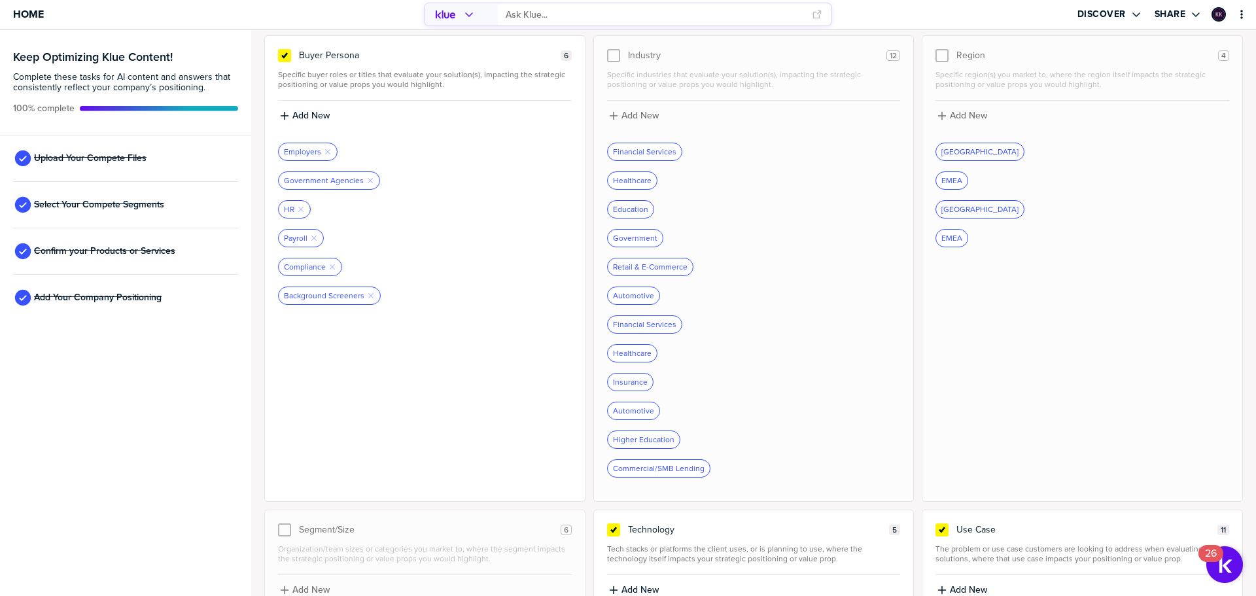
click at [952, 235] on div "EMEA" at bounding box center [951, 238] width 31 height 17
drag, startPoint x: 952, startPoint y: 235, endPoint x: 949, endPoint y: 244, distance: 8.9
click at [949, 244] on div "EMEA" at bounding box center [951, 238] width 31 height 17
click at [948, 239] on div "EMEA" at bounding box center [951, 238] width 31 height 17
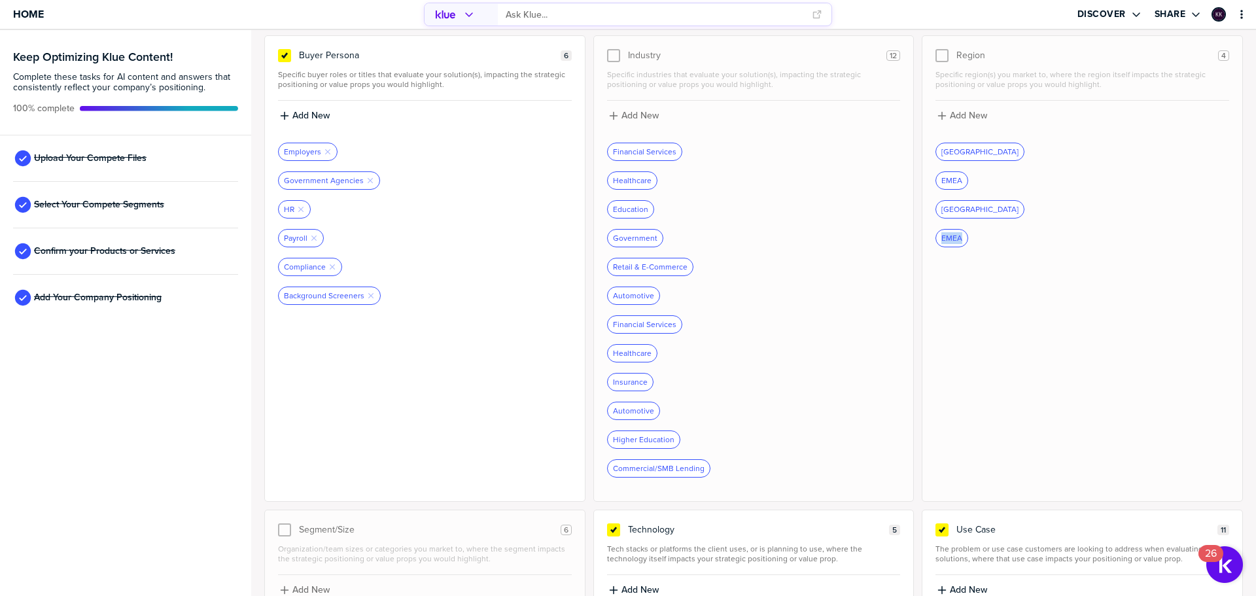
click at [977, 232] on div "EMEA" at bounding box center [1082, 238] width 294 height 18
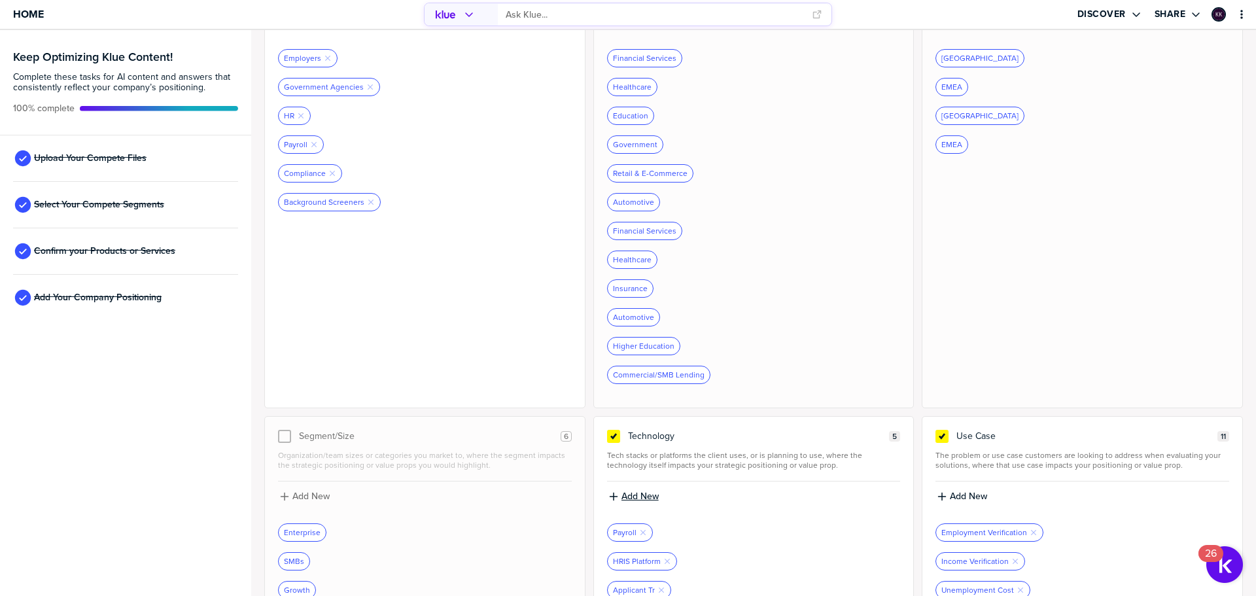
scroll to position [25, 0]
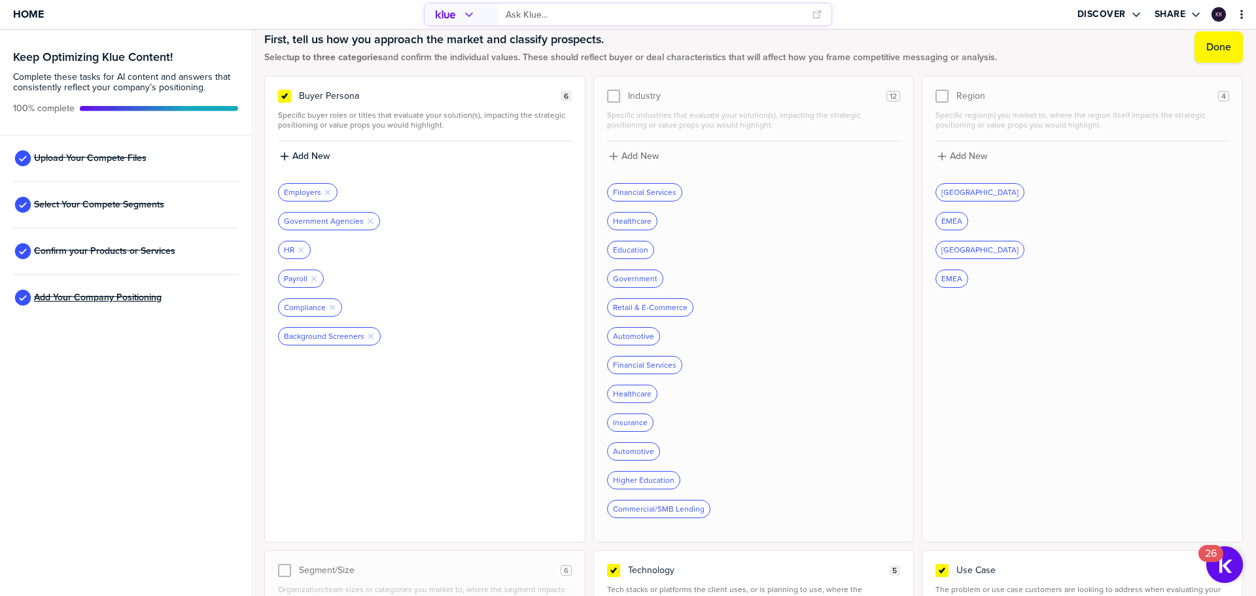
click at [139, 296] on span "Add Your Company Positioning" at bounding box center [98, 297] width 128 height 10
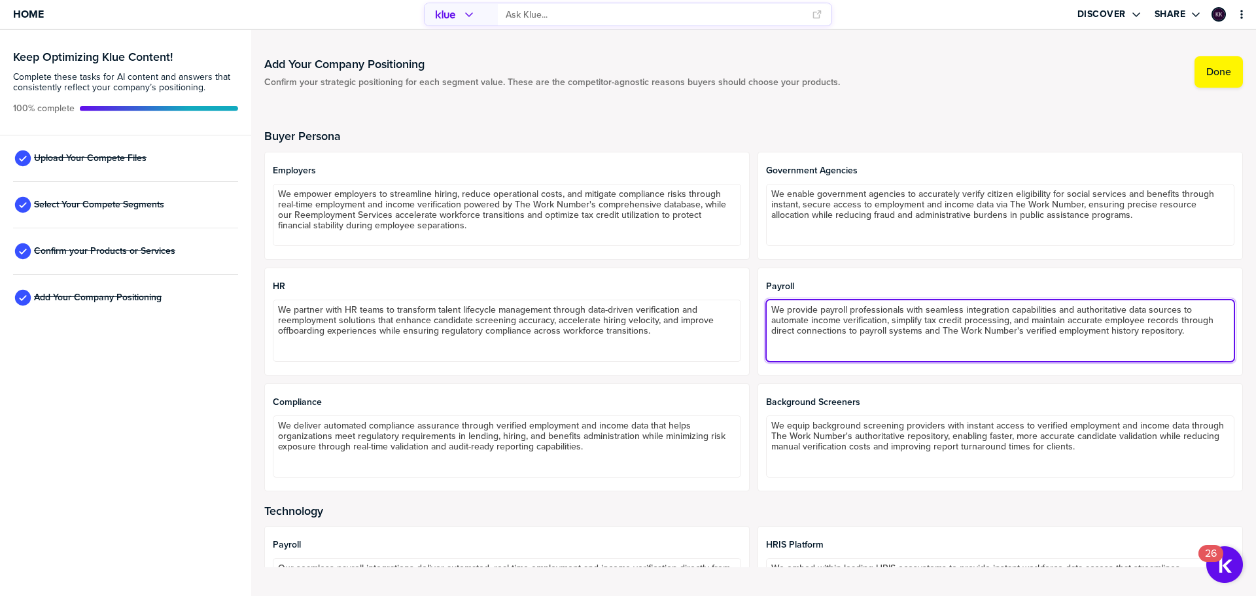
click at [801, 322] on textarea "We provide payroll professionals with seamless integration capabilities and aut…" at bounding box center [1000, 331] width 468 height 62
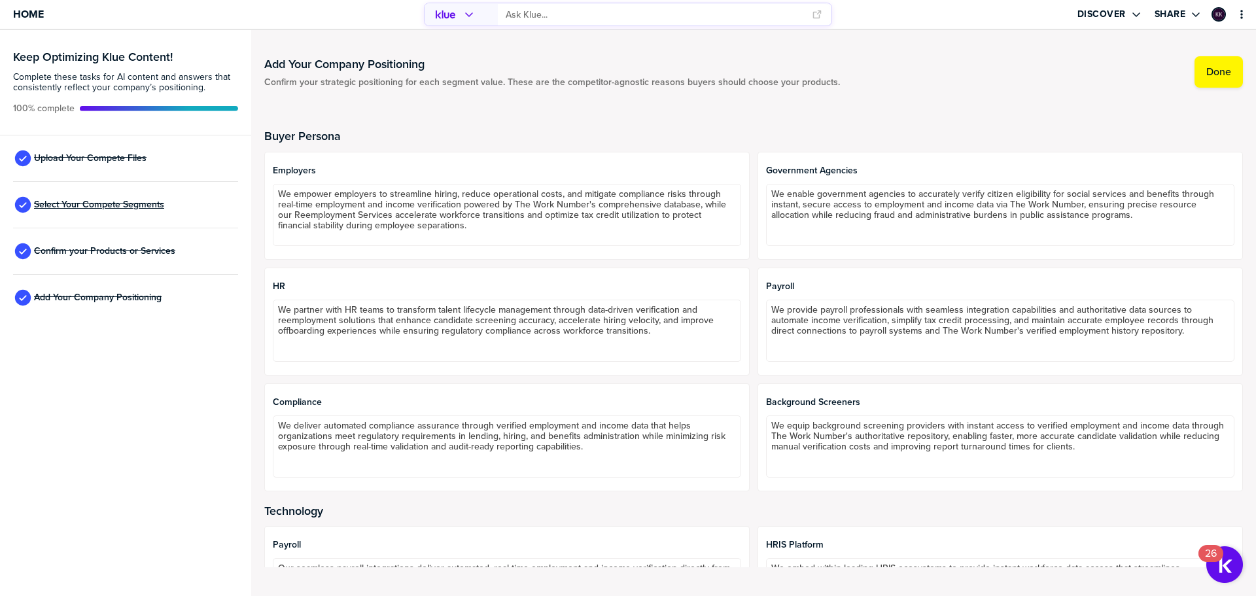
click at [68, 205] on span "Select Your Compete Segments" at bounding box center [99, 205] width 130 height 10
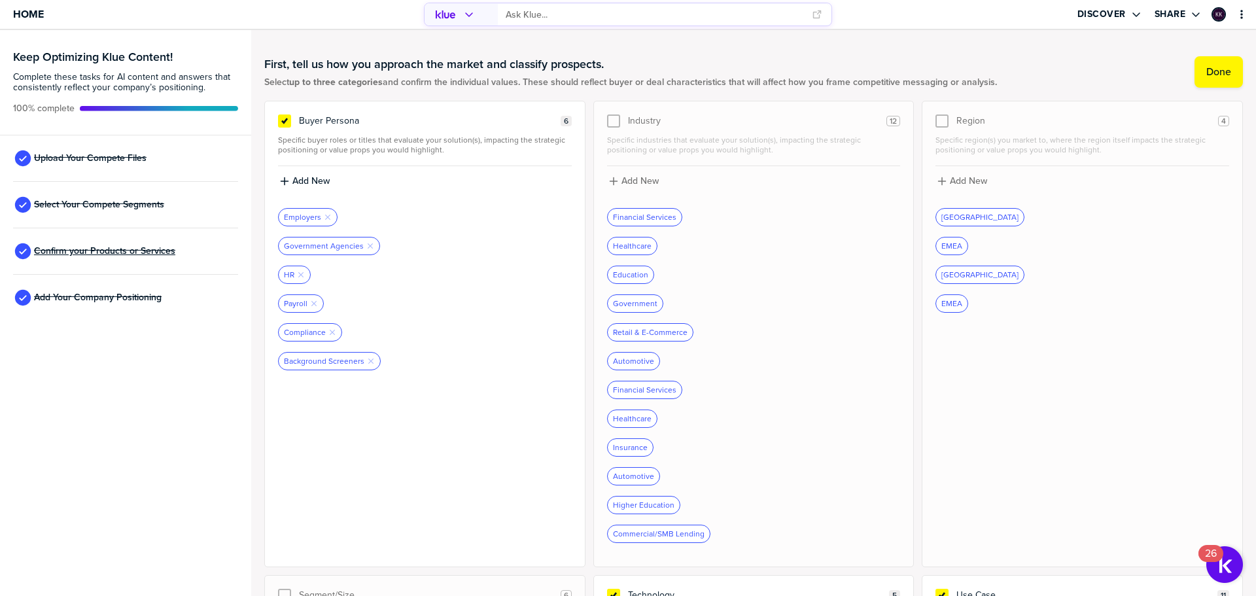
click at [71, 251] on span "Confirm your Products or Services" at bounding box center [104, 251] width 141 height 10
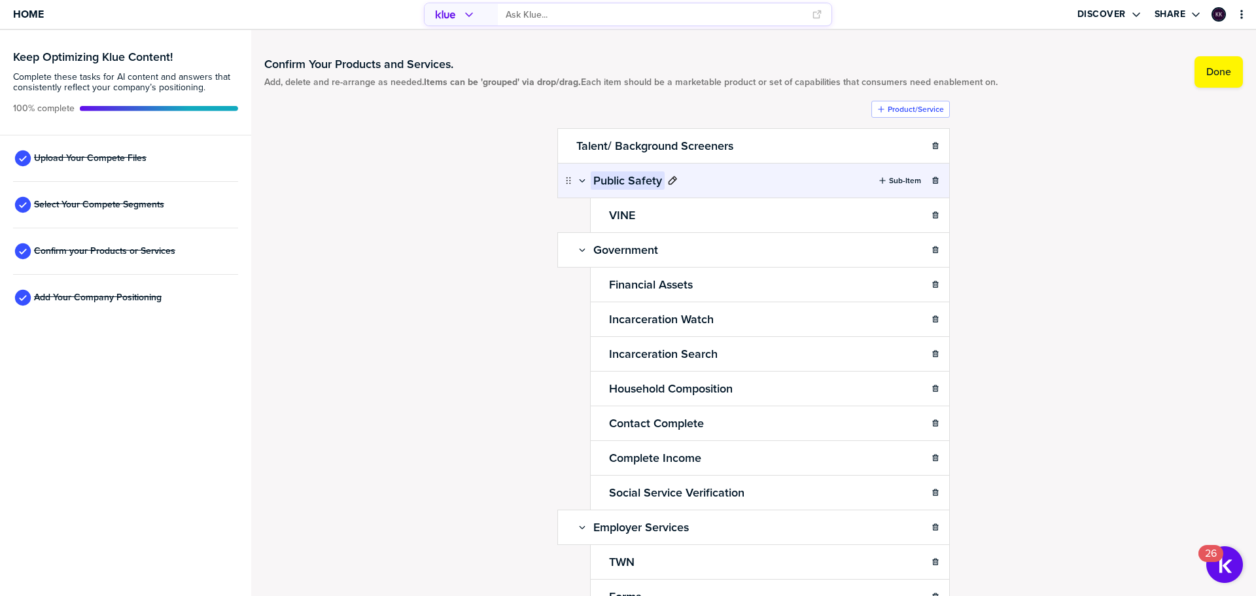
click at [666, 175] on div "Public Safety" at bounding box center [634, 180] width 87 height 18
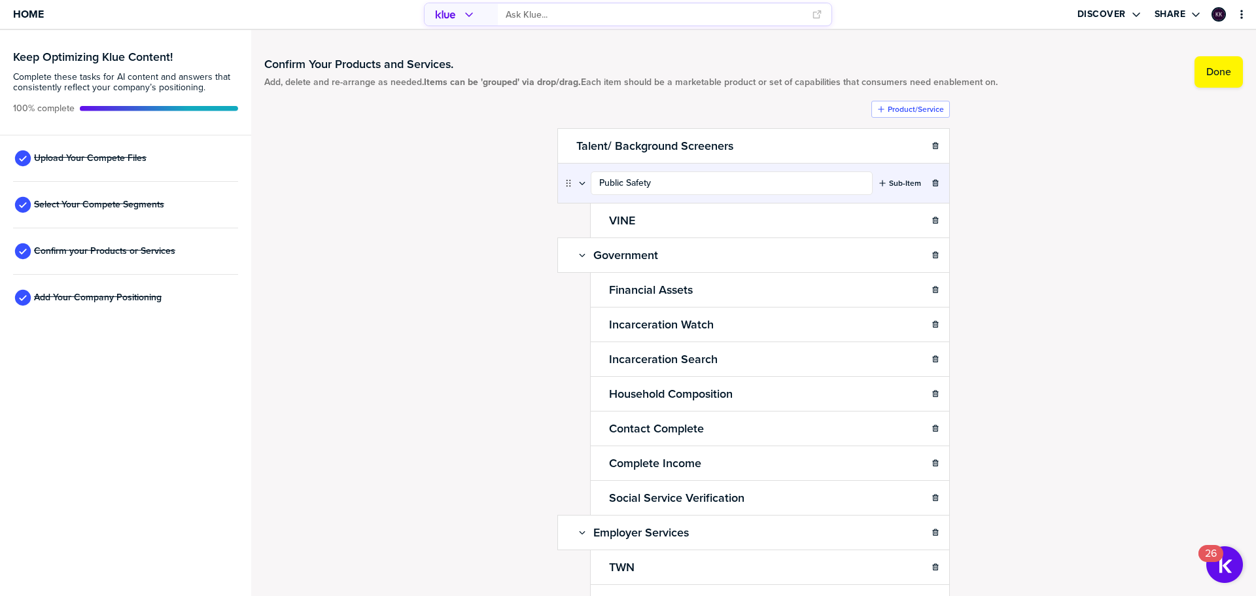
click at [1107, 229] on div "Confirm Your Products and Services. Add, delete and re-arrange as needed. Items…" at bounding box center [753, 313] width 979 height 540
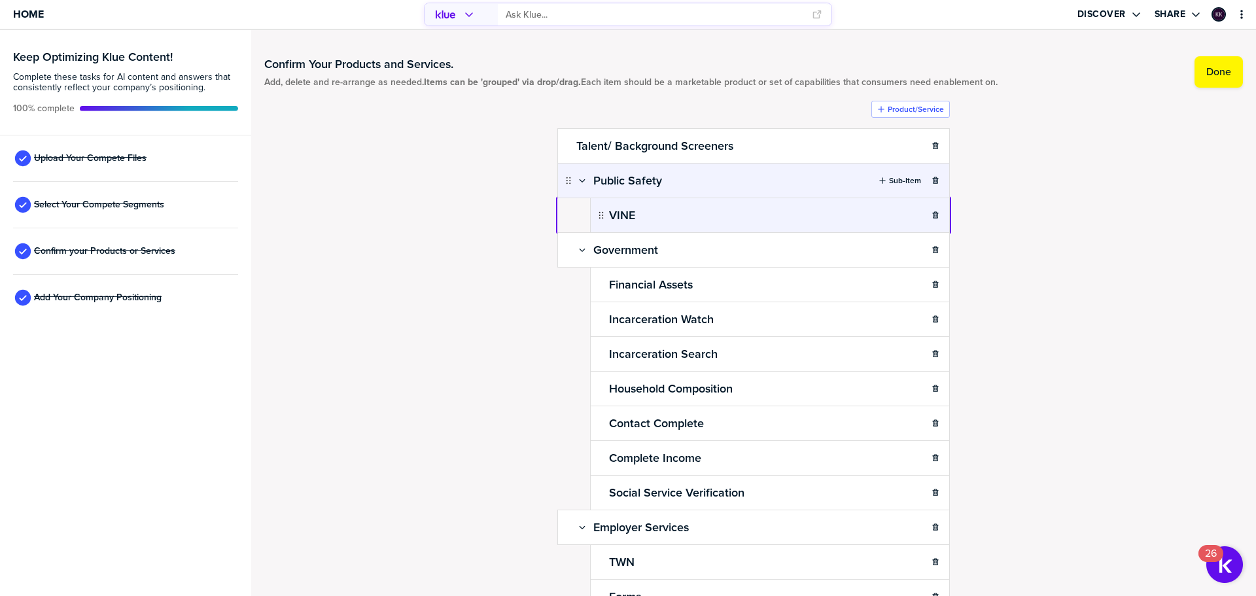
click at [848, 221] on body "Home Discover Share Keep Optimizing Klue Content! Complete these tasks for AI c…" at bounding box center [628, 298] width 1256 height 596
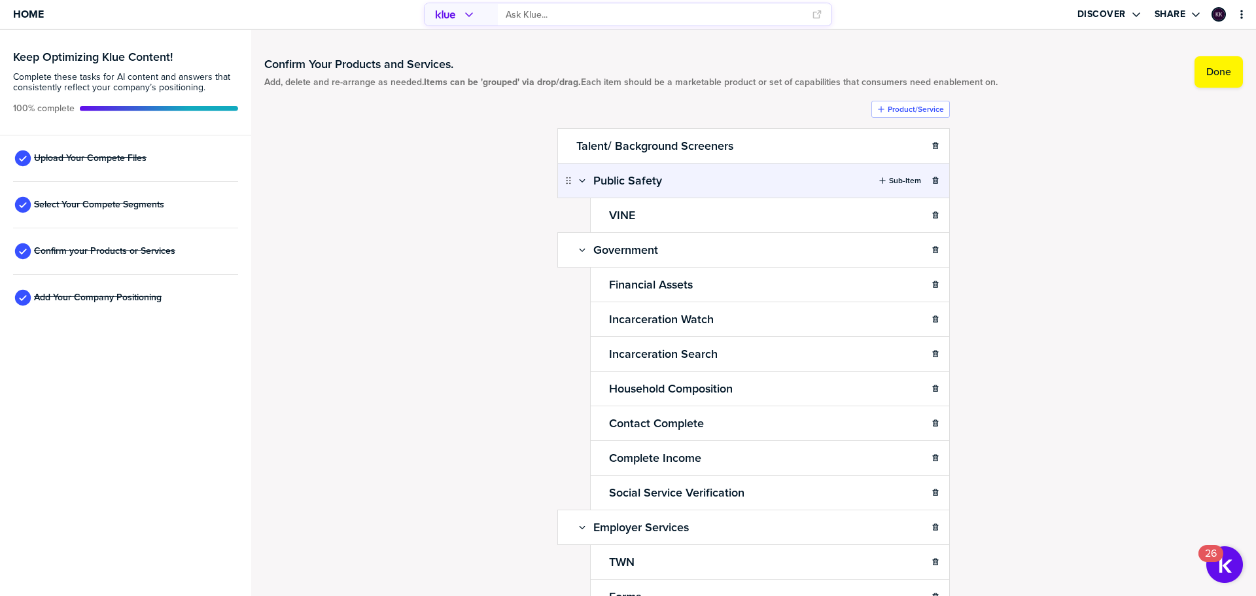
click at [1118, 213] on div "Confirm Your Products and Services. Add, delete and re-arrange as needed. Items…" at bounding box center [753, 313] width 979 height 540
click at [85, 154] on span "Upload Your Compete Files" at bounding box center [90, 158] width 113 height 10
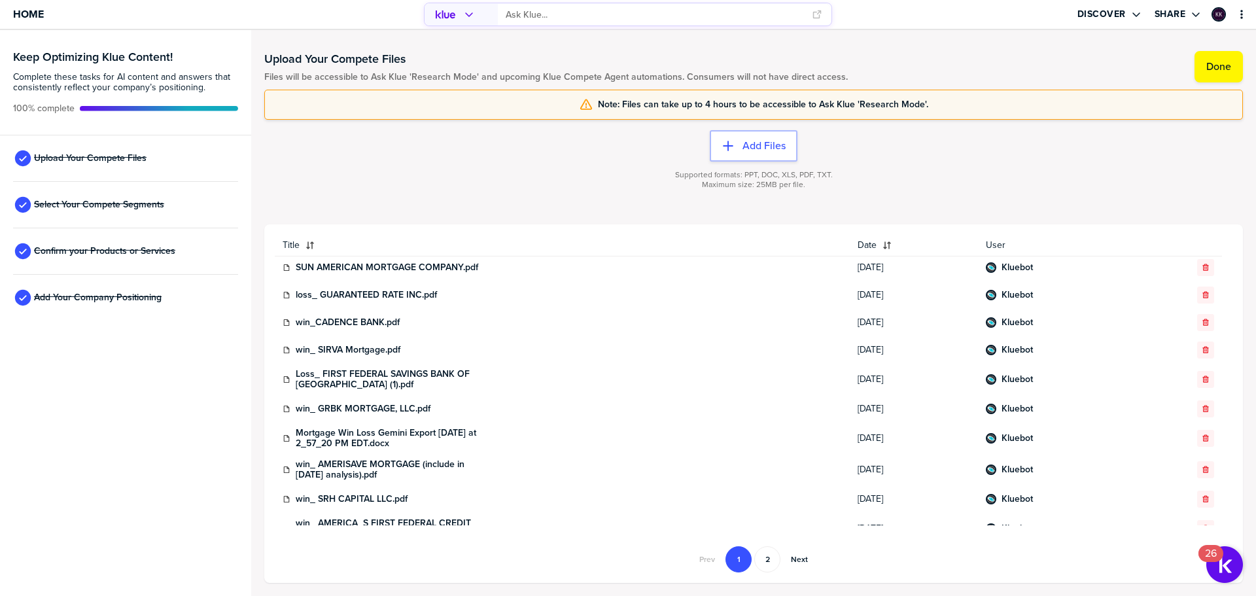
scroll to position [434, 0]
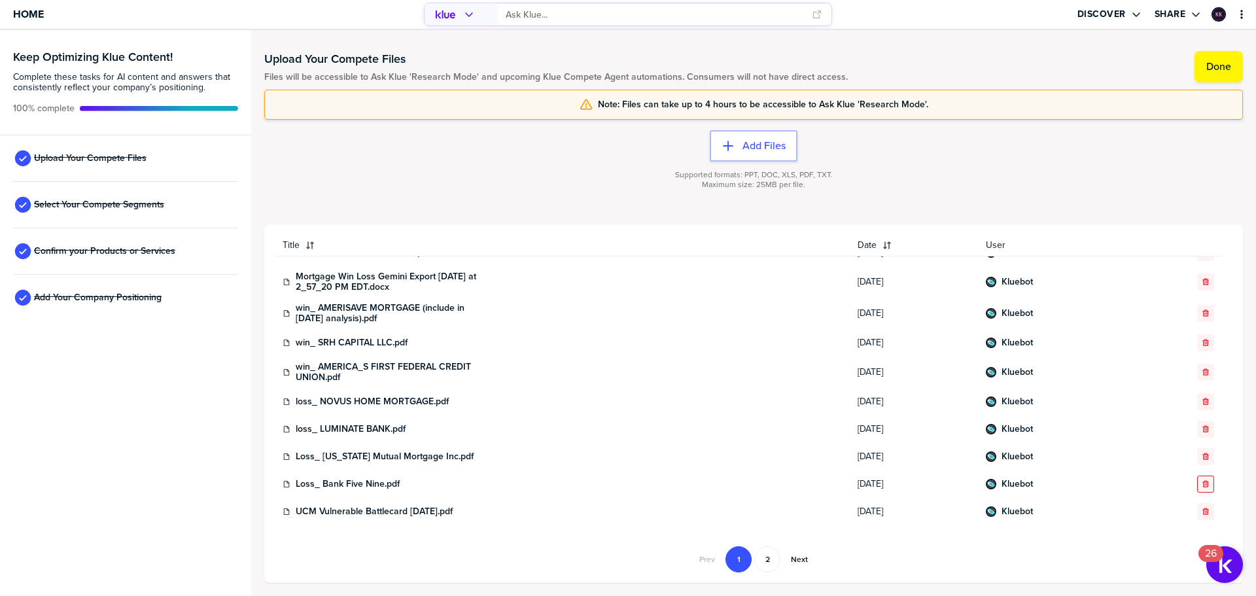
click at [1202, 480] on icon "button" at bounding box center [1206, 484] width 8 height 8
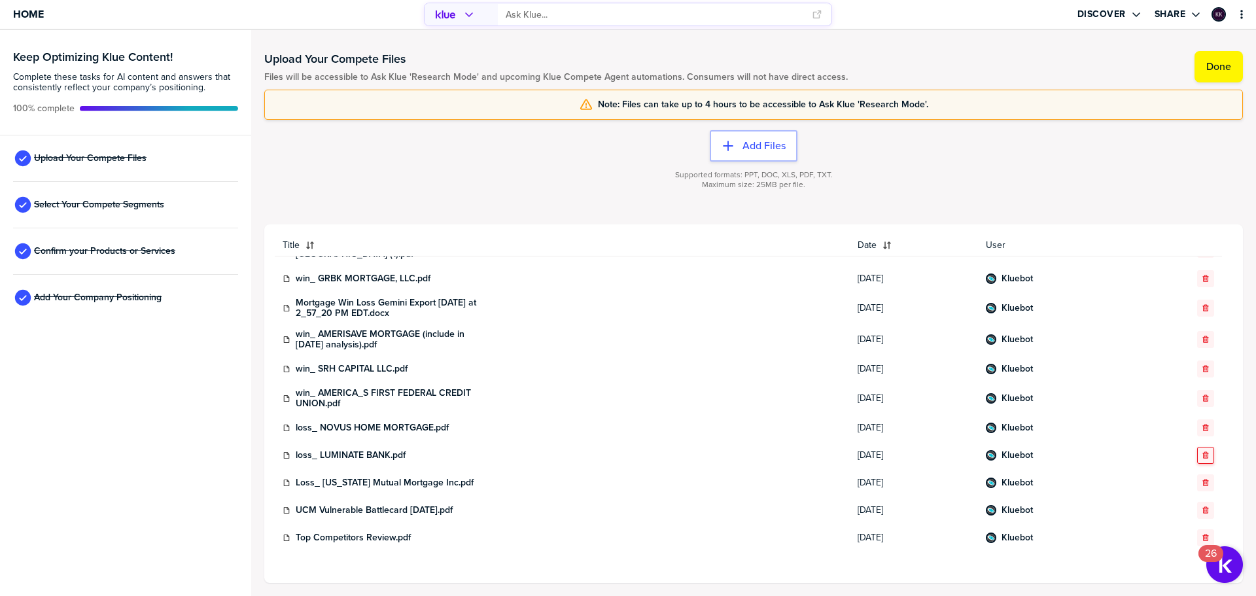
scroll to position [408, 0]
click at [1199, 273] on button "button" at bounding box center [1205, 278] width 17 height 17
click at [1202, 275] on icon "button" at bounding box center [1205, 276] width 6 height 7
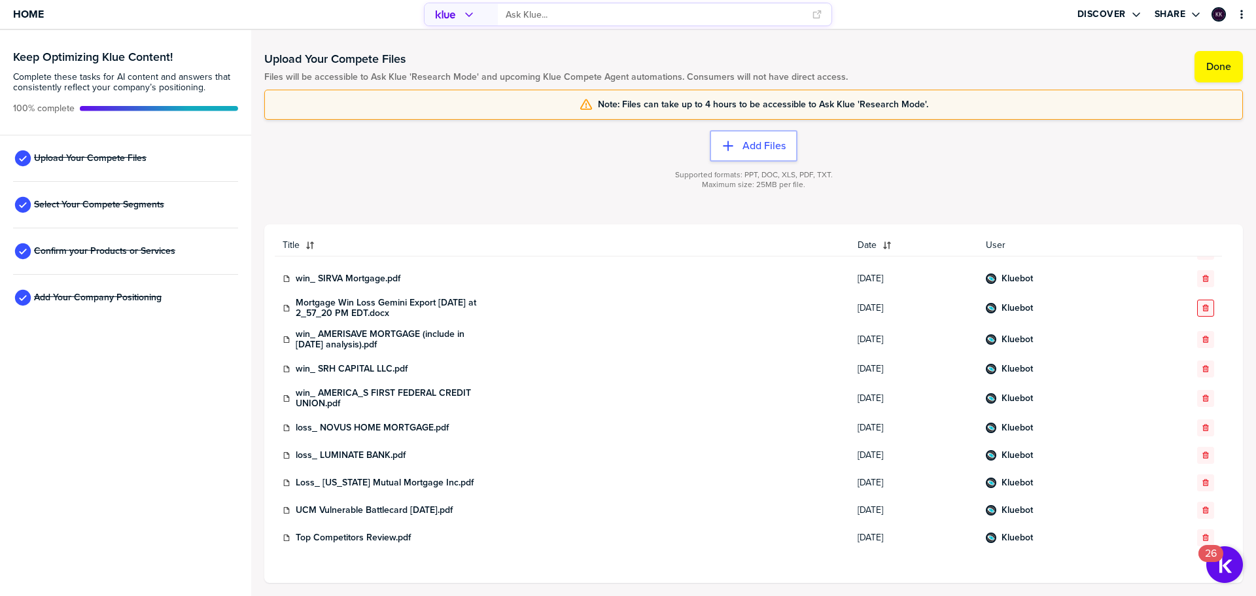
click at [1202, 310] on icon "button" at bounding box center [1206, 308] width 8 height 8
click at [1202, 309] on icon "button" at bounding box center [1206, 310] width 8 height 8
click at [1202, 339] on icon "button" at bounding box center [1205, 339] width 6 height 7
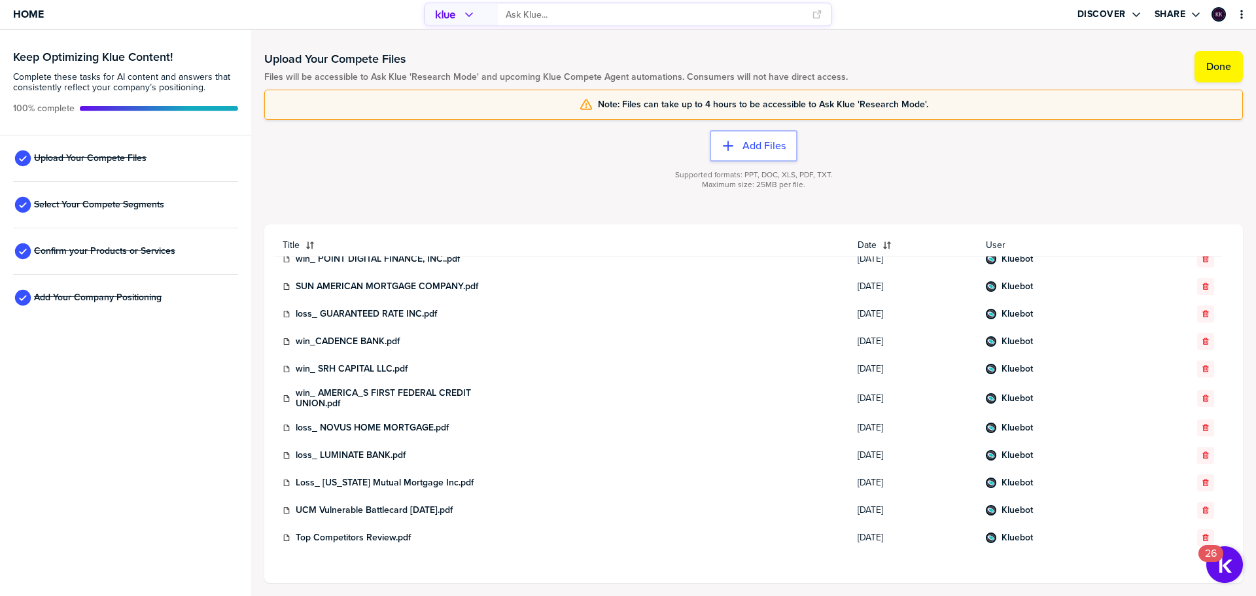
scroll to position [0, 0]
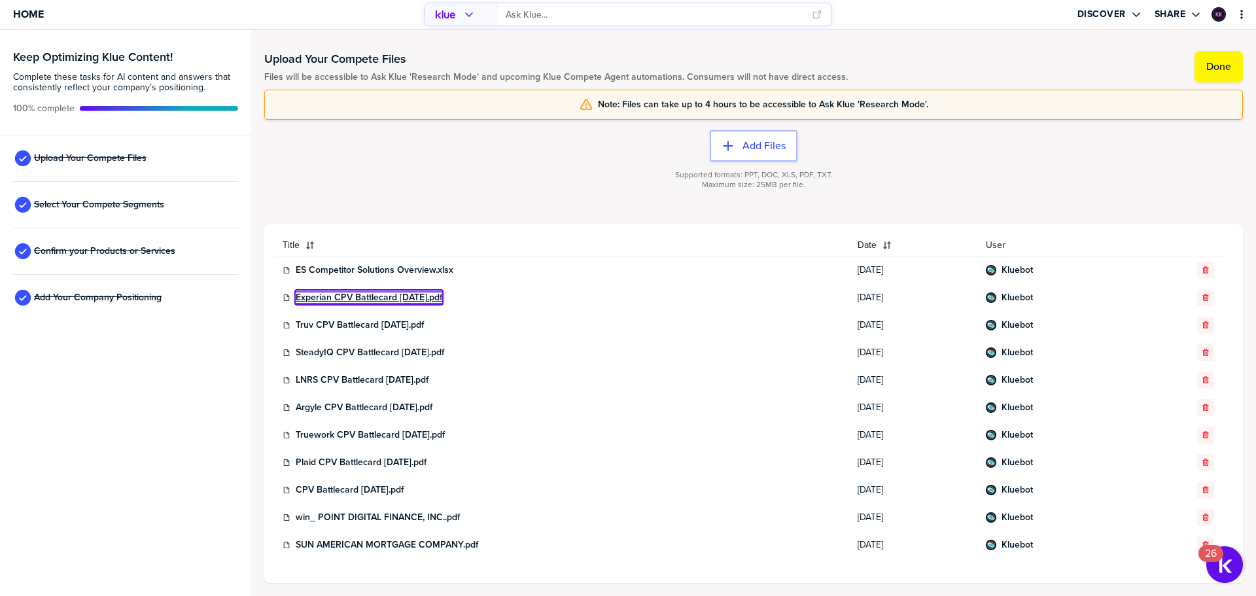
click at [366, 298] on link "Experian CPV Battlecard [DATE].pdf" at bounding box center [369, 297] width 147 height 10
click at [31, 16] on span "Home" at bounding box center [28, 14] width 31 height 11
